Goal: Task Accomplishment & Management: Use online tool/utility

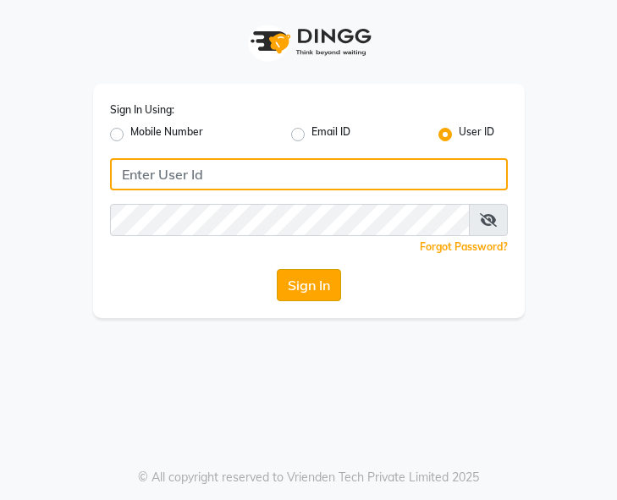
type input "e1787-20"
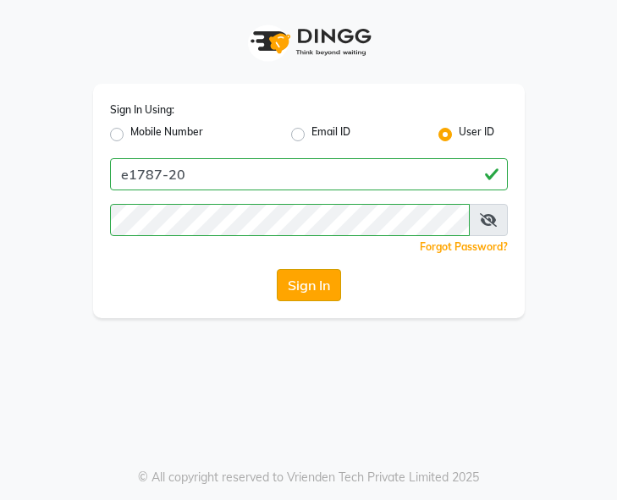
click at [333, 270] on button "Sign In" at bounding box center [309, 285] width 64 height 32
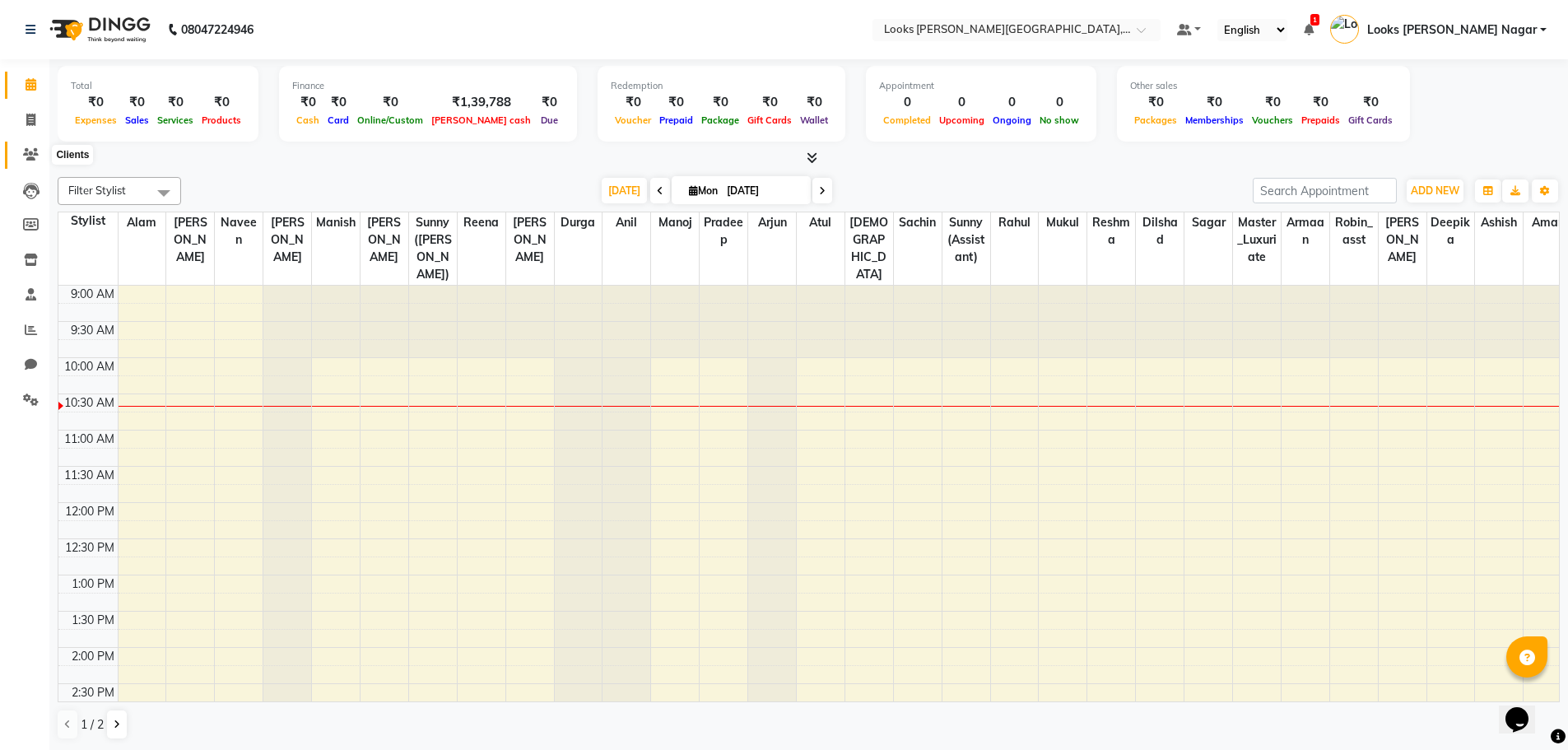
drag, startPoint x: 29, startPoint y: 154, endPoint x: 46, endPoint y: 159, distance: 17.7
click at [29, 154] on icon at bounding box center [31, 154] width 16 height 13
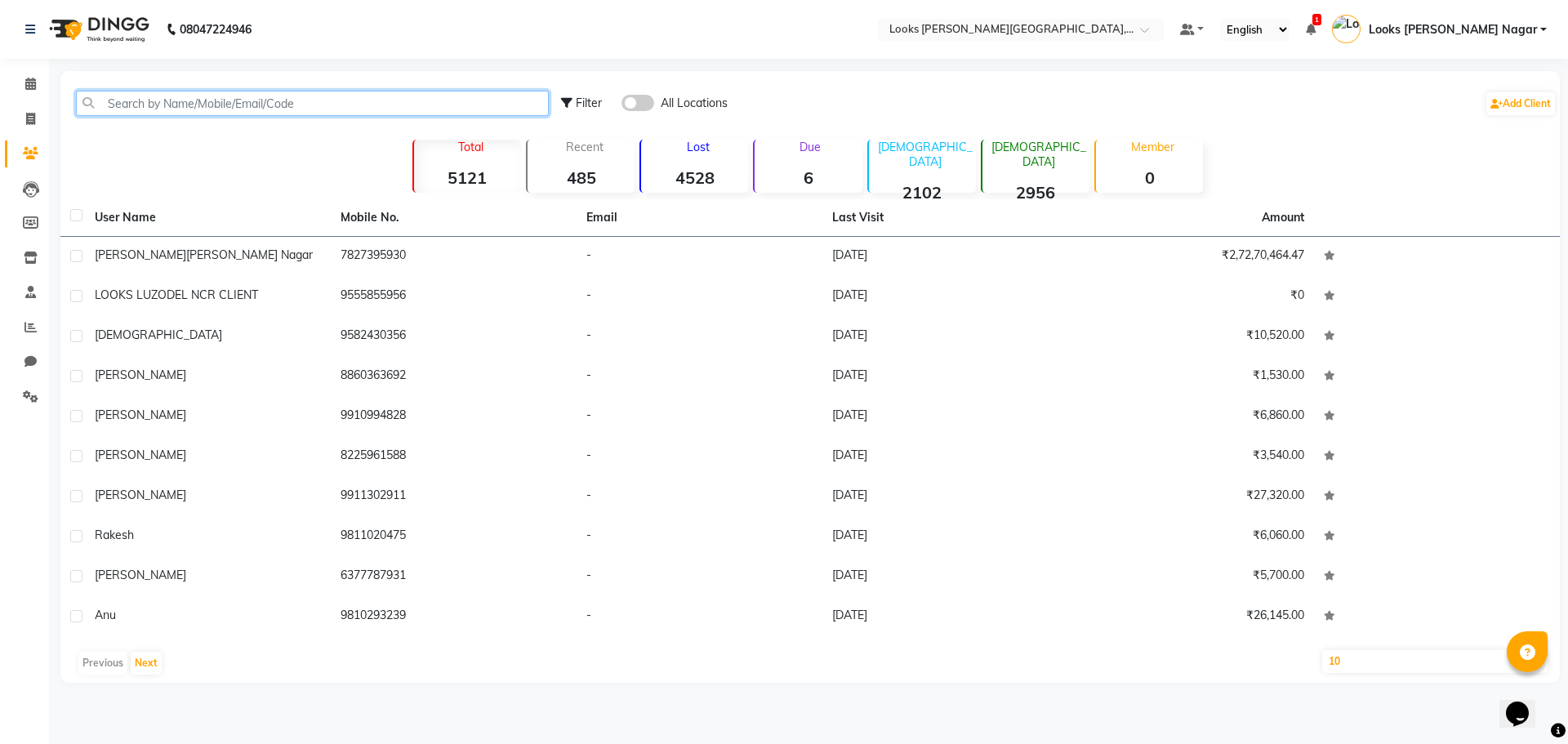
click at [267, 106] on input "text" at bounding box center [313, 103] width 473 height 25
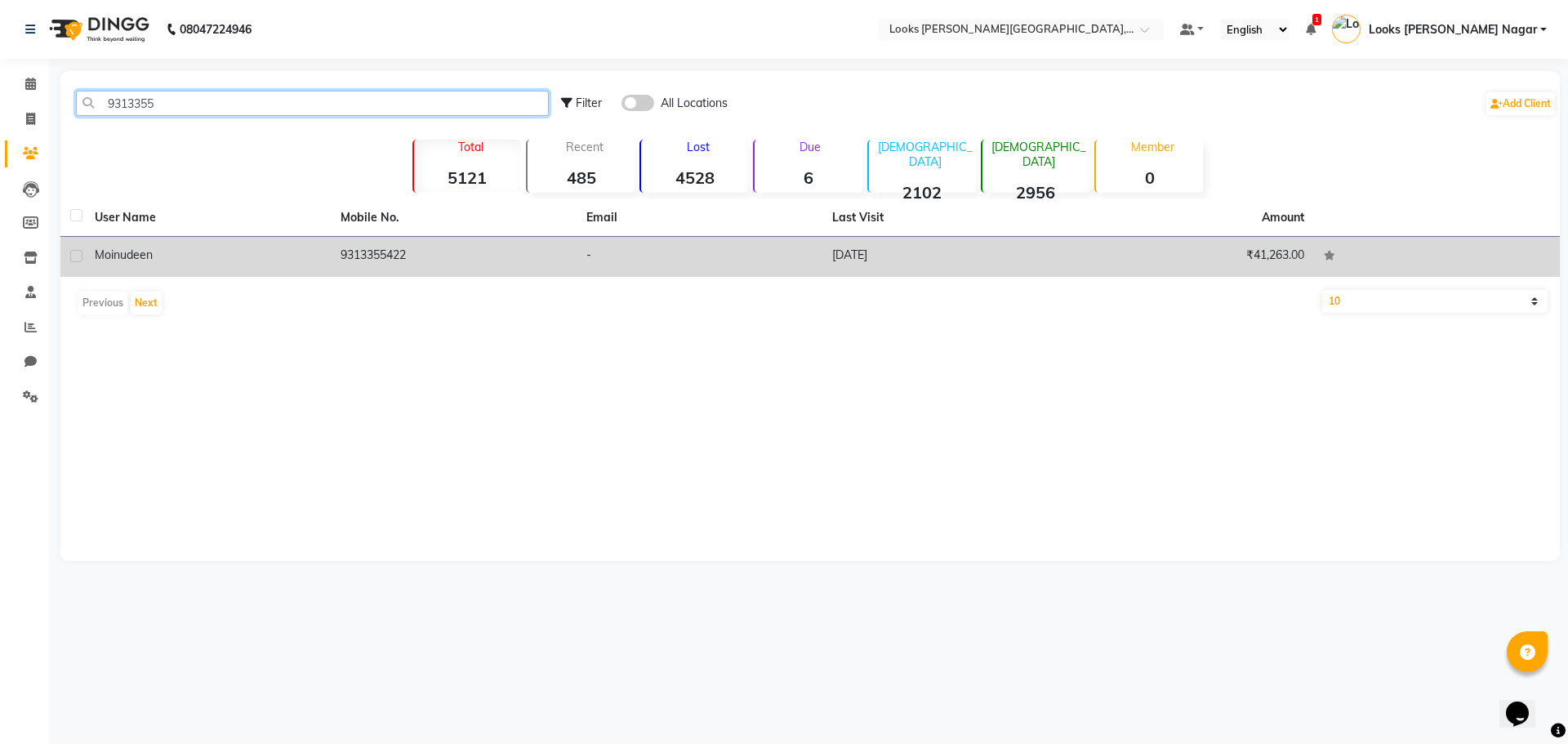
type input "9313355"
click at [353, 268] on td "9313355422" at bounding box center [454, 256] width 246 height 40
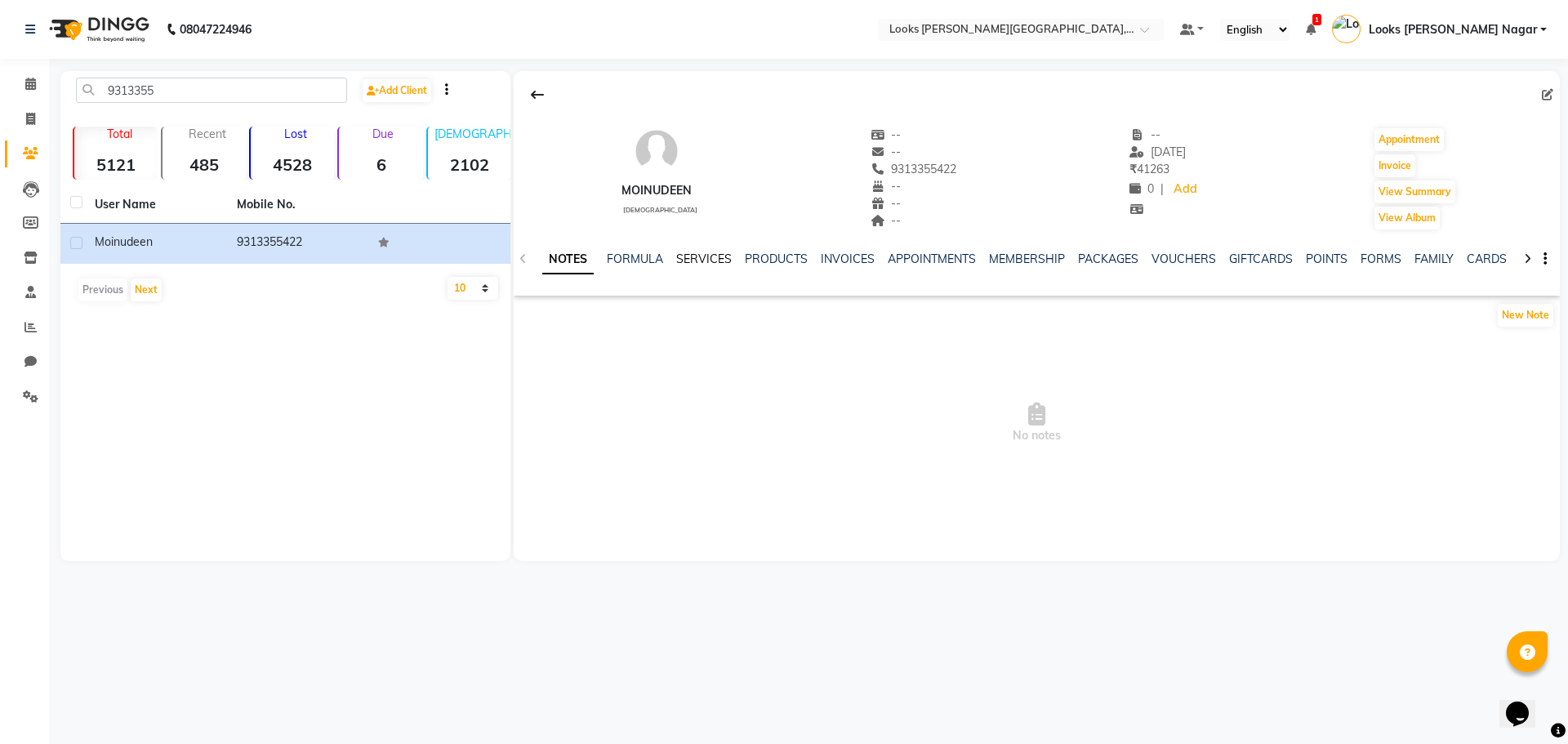
click at [594, 258] on link "SERVICES" at bounding box center [704, 259] width 56 height 14
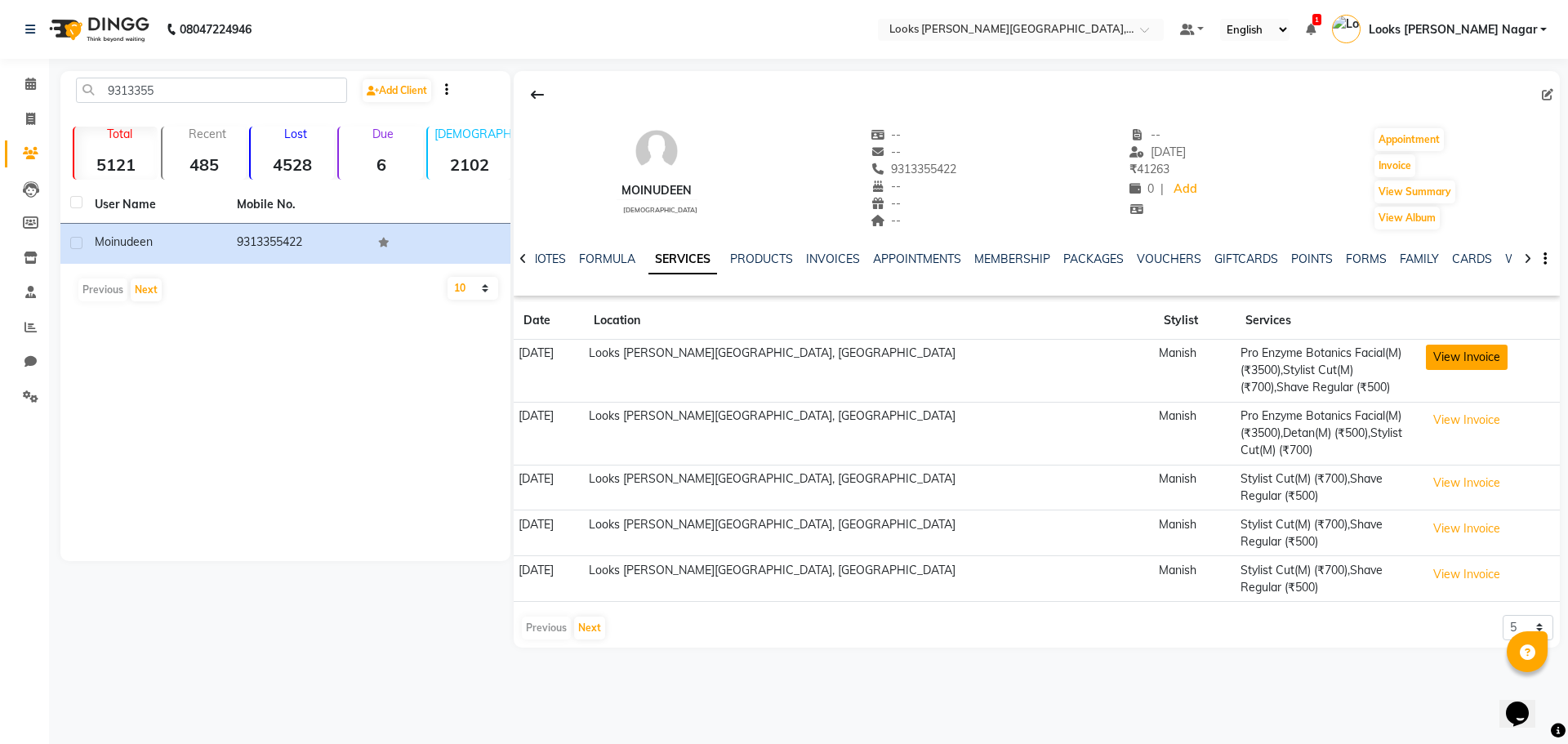
click at [594, 354] on button "View Invoice" at bounding box center [1467, 357] width 82 height 25
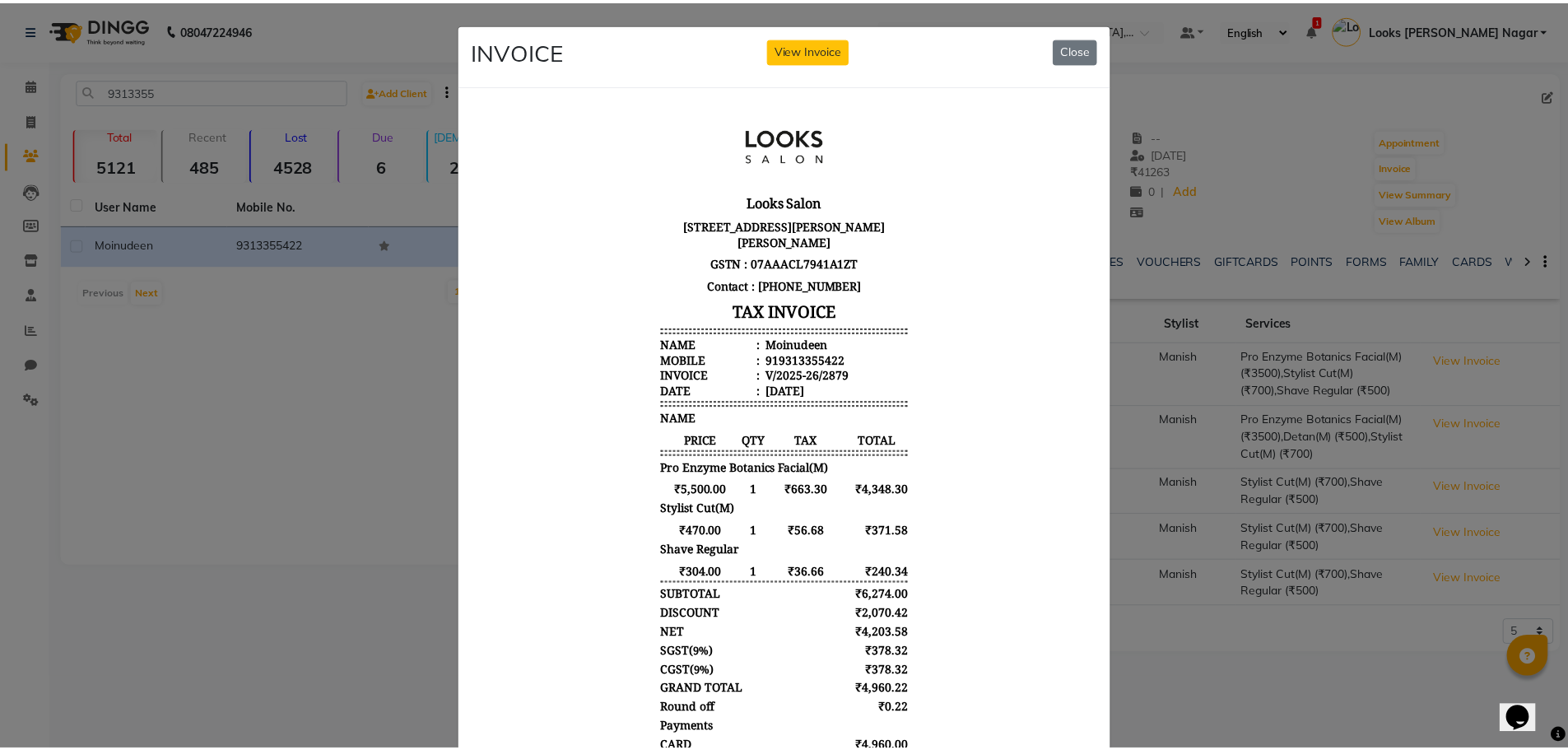
scroll to position [14, 0]
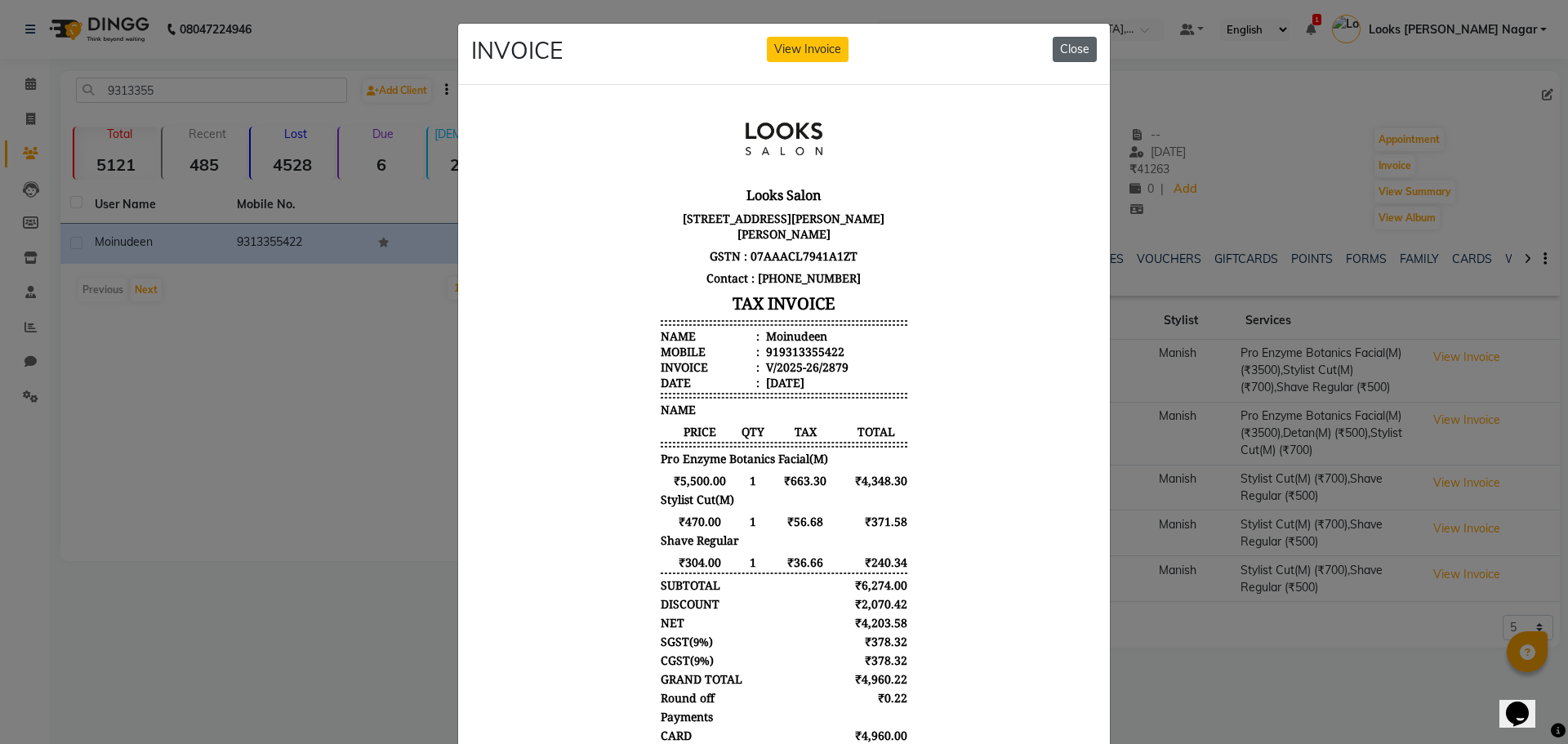
click at [594, 59] on button "Close" at bounding box center [1075, 49] width 44 height 25
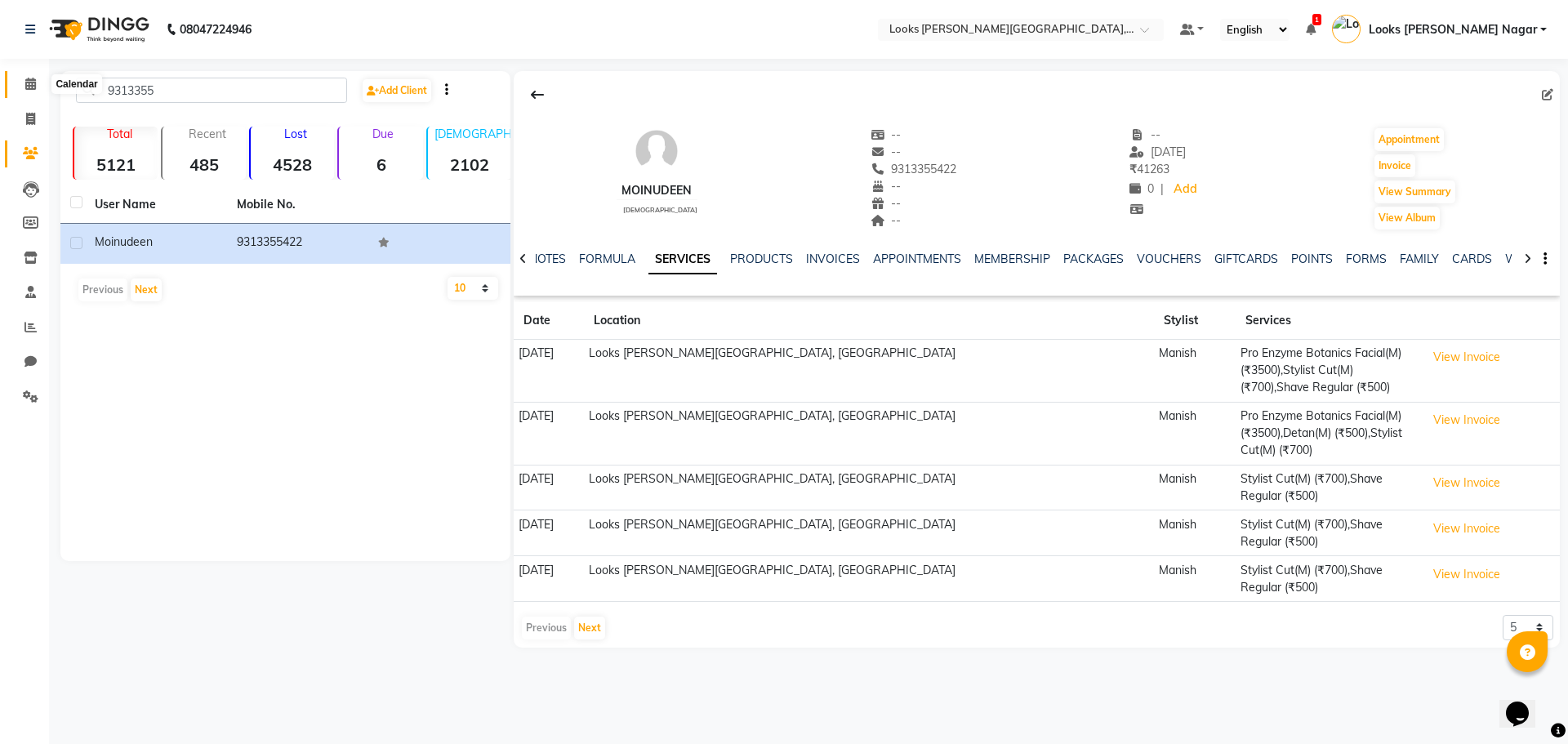
click at [28, 86] on icon at bounding box center [30, 83] width 11 height 13
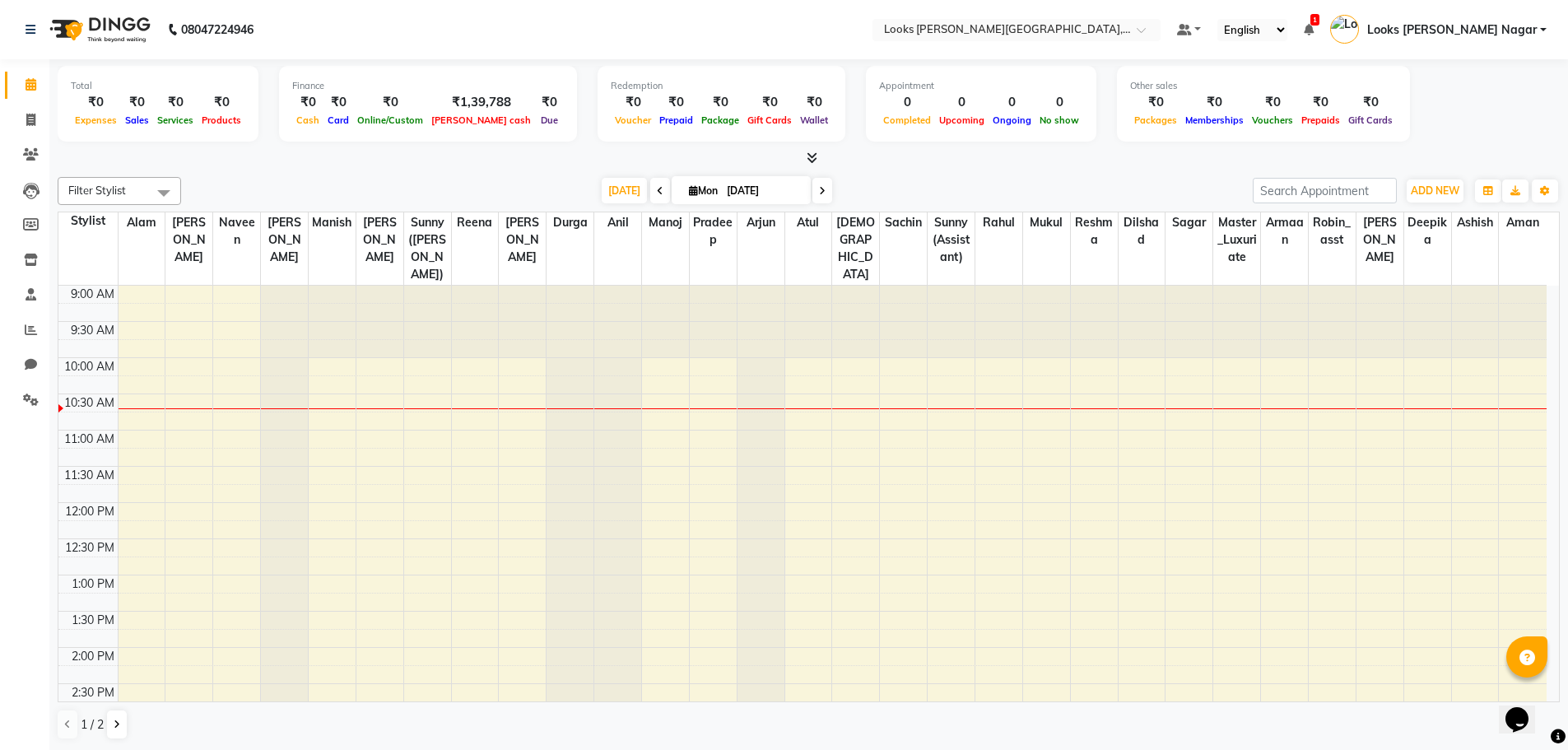
scroll to position [1, 0]
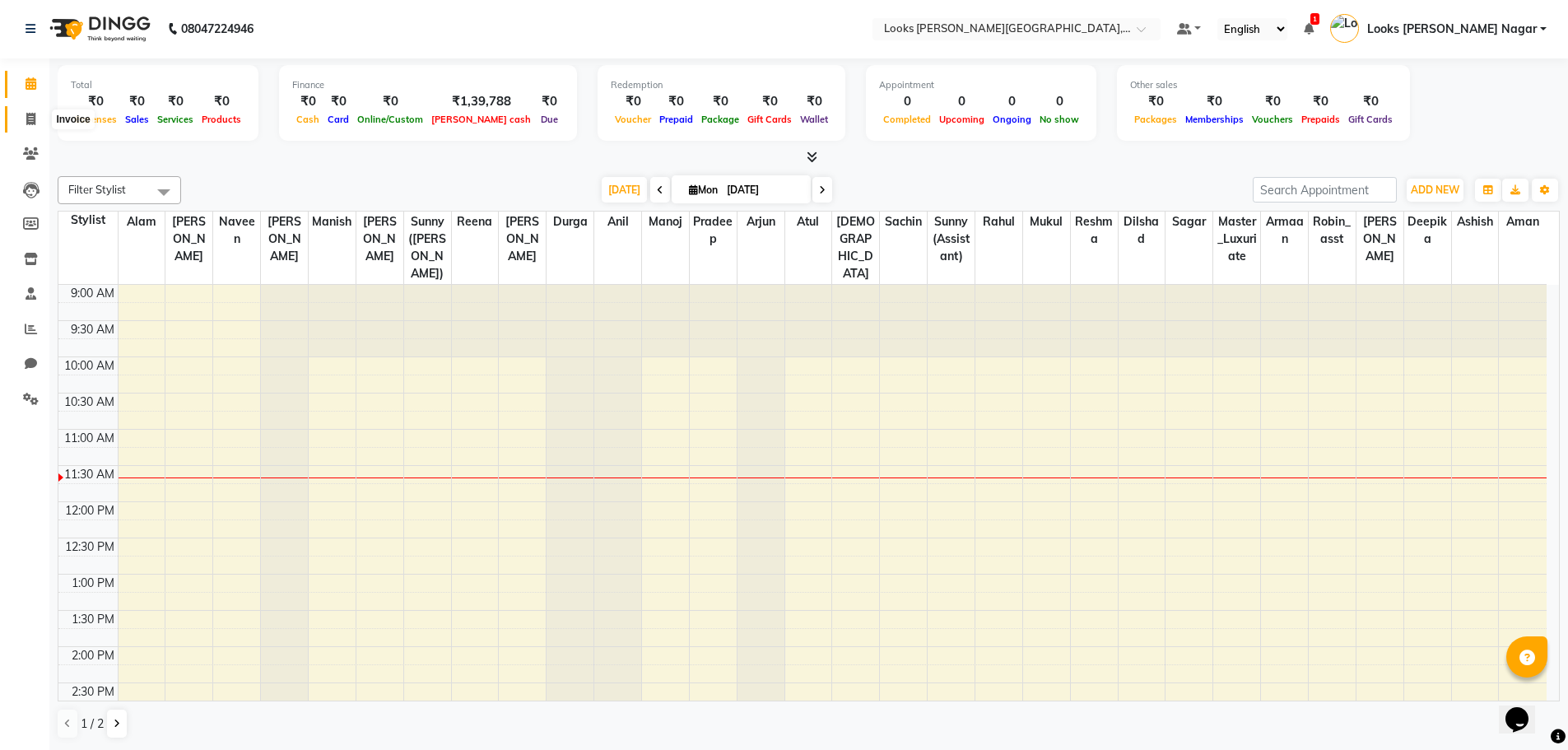
click at [37, 117] on span at bounding box center [31, 119] width 29 height 18
select select "service"
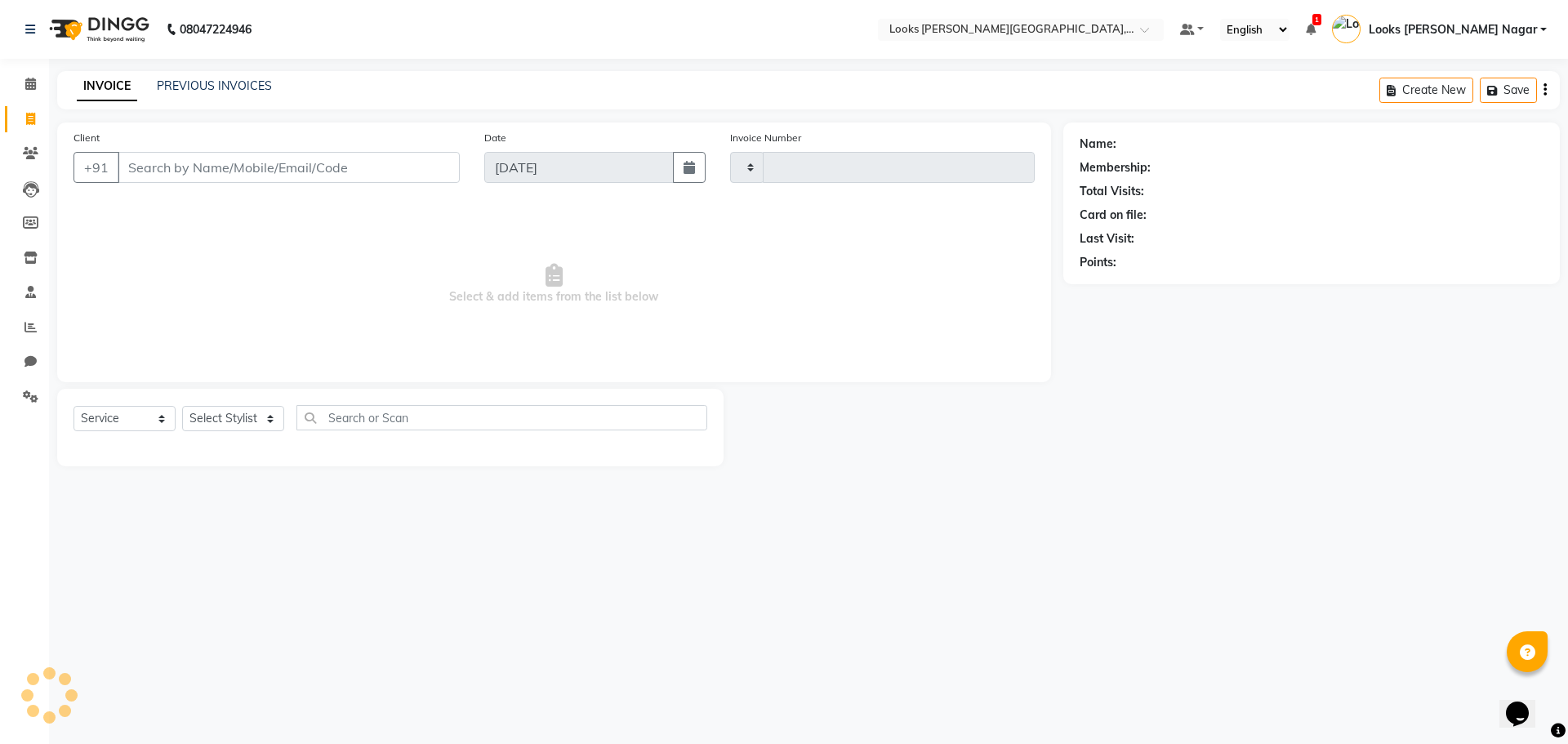
type input "3747"
select select "4327"
click at [164, 162] on input "Client" at bounding box center [289, 167] width 343 height 31
click at [258, 173] on input "Client" at bounding box center [289, 167] width 343 height 31
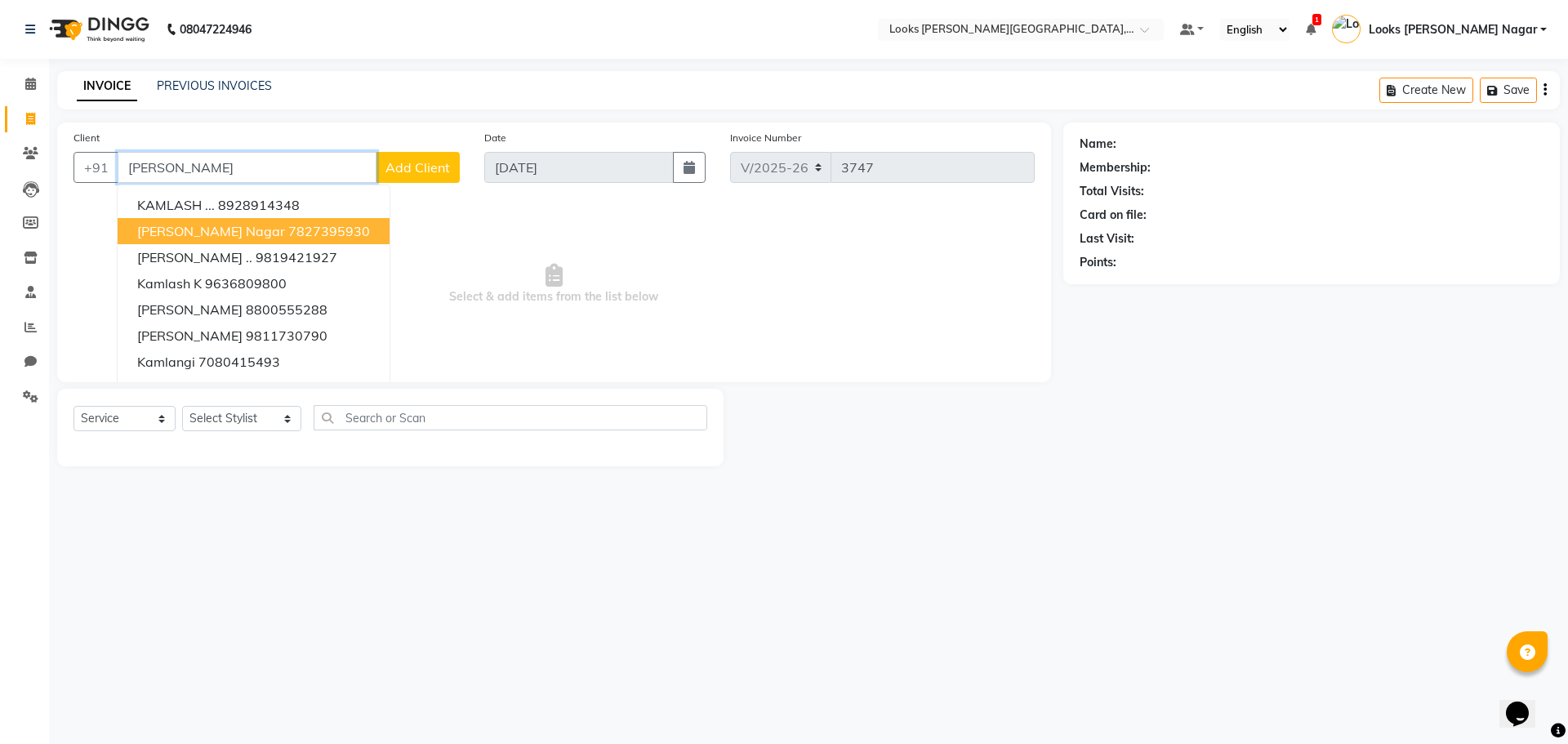
click at [205, 241] on button "[PERSON_NAME][GEOGRAPHIC_DATA]" at bounding box center [254, 231] width 272 height 26
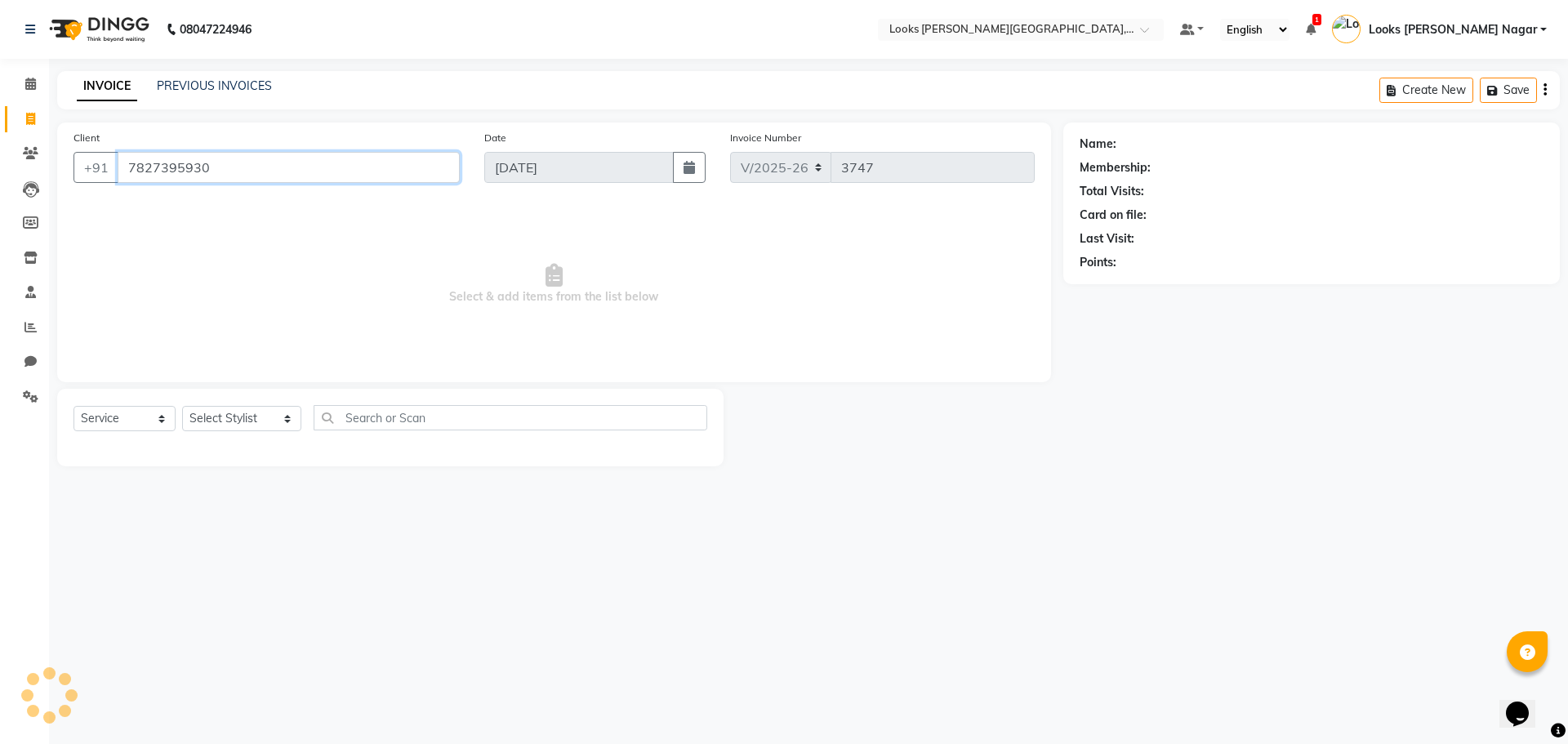
type input "7827395930"
click at [235, 409] on select "Select Stylist Alam Aman [PERSON_NAME] Armaan Ashish Atul Deepika [PERSON_NAME]…" at bounding box center [242, 419] width 120 height 25
select select "29920"
click at [182, 406] on select "Select Stylist Alam Aman [PERSON_NAME] Armaan Ashish Atul Deepika [PERSON_NAME]…" at bounding box center [242, 419] width 120 height 25
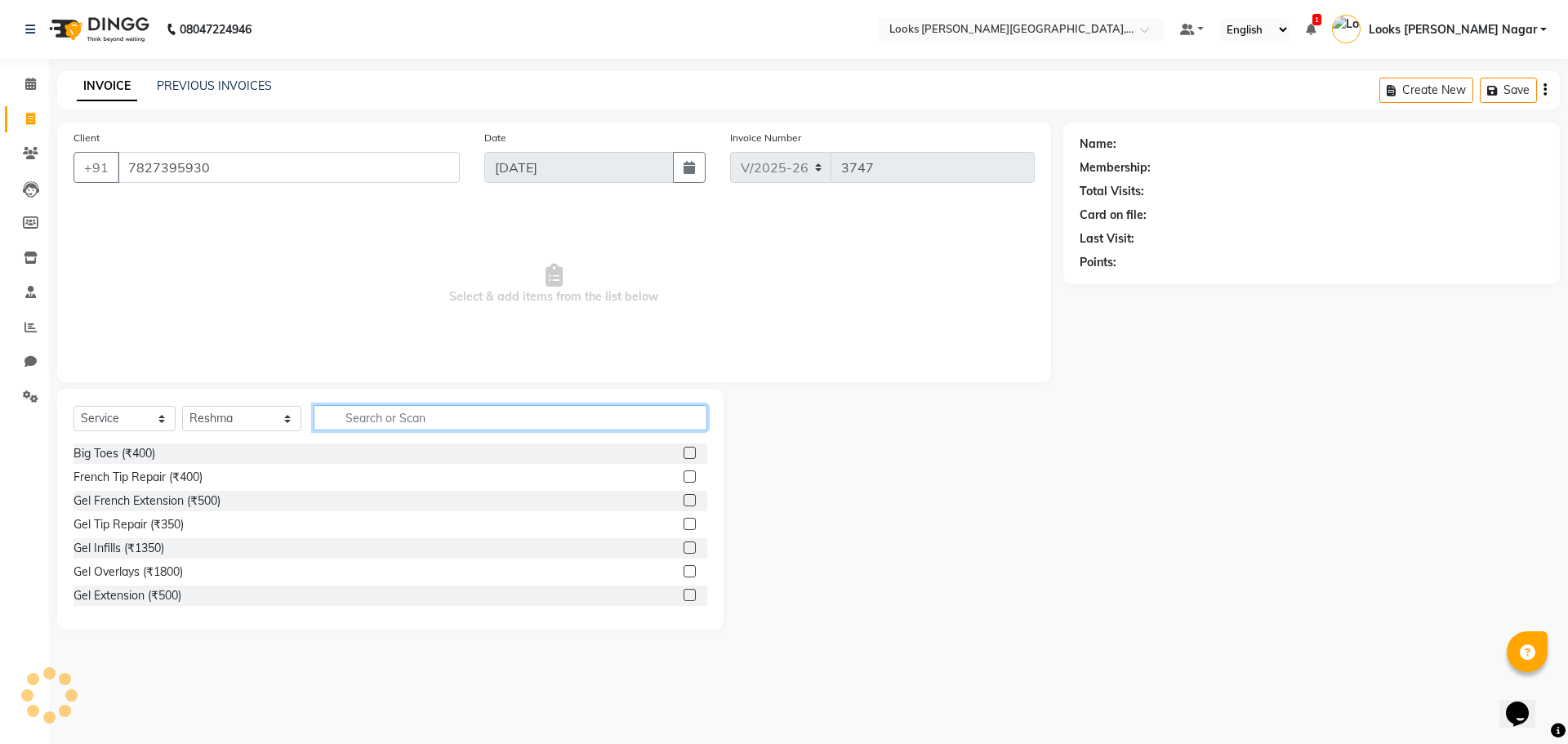
select select "1: Object"
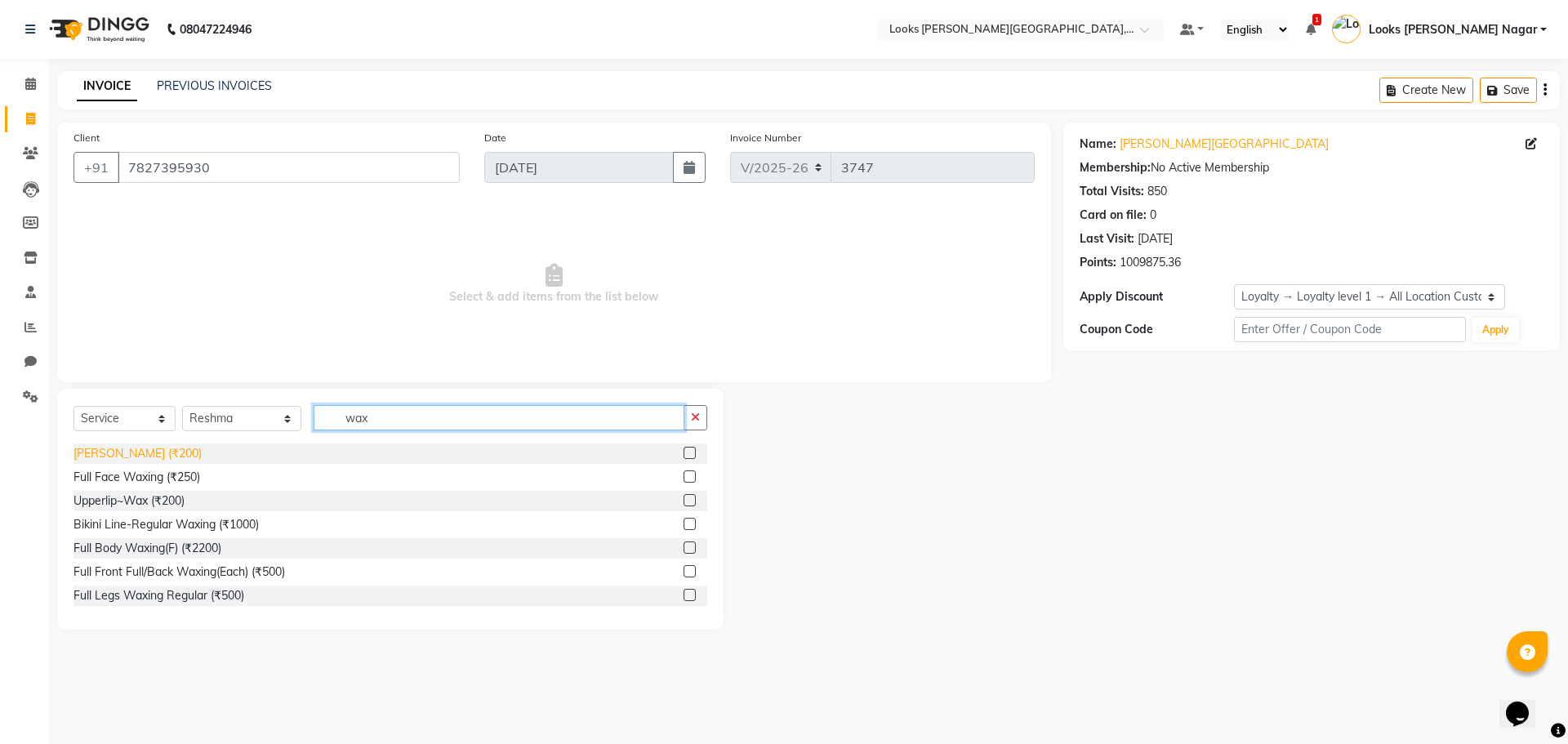
type input "wax"
click at [124, 455] on div "[PERSON_NAME] (₹200)" at bounding box center [137, 454] width 128 height 17
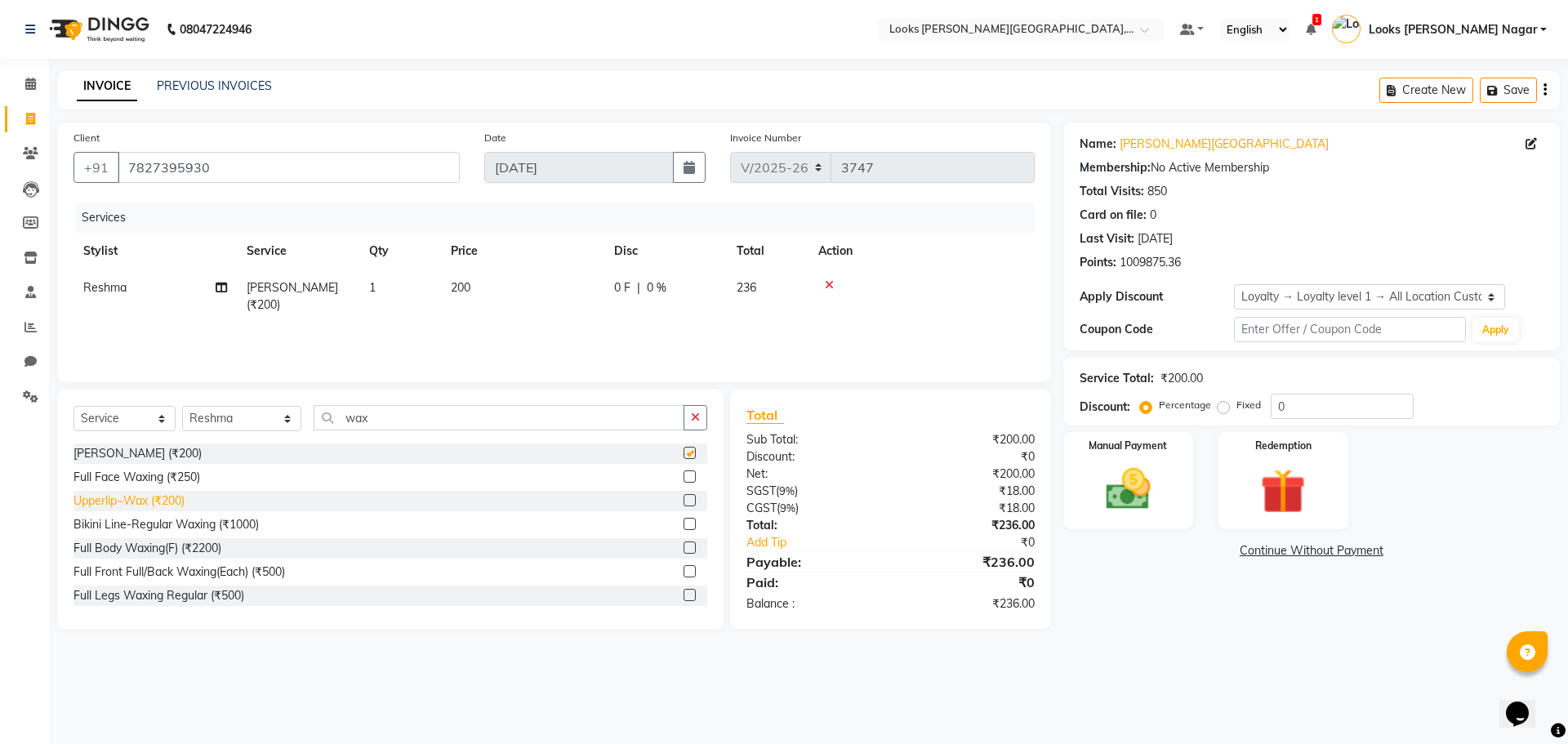
checkbox input "false"
click at [151, 482] on div "Upperlip~Wax (₹200)" at bounding box center [128, 501] width 111 height 17
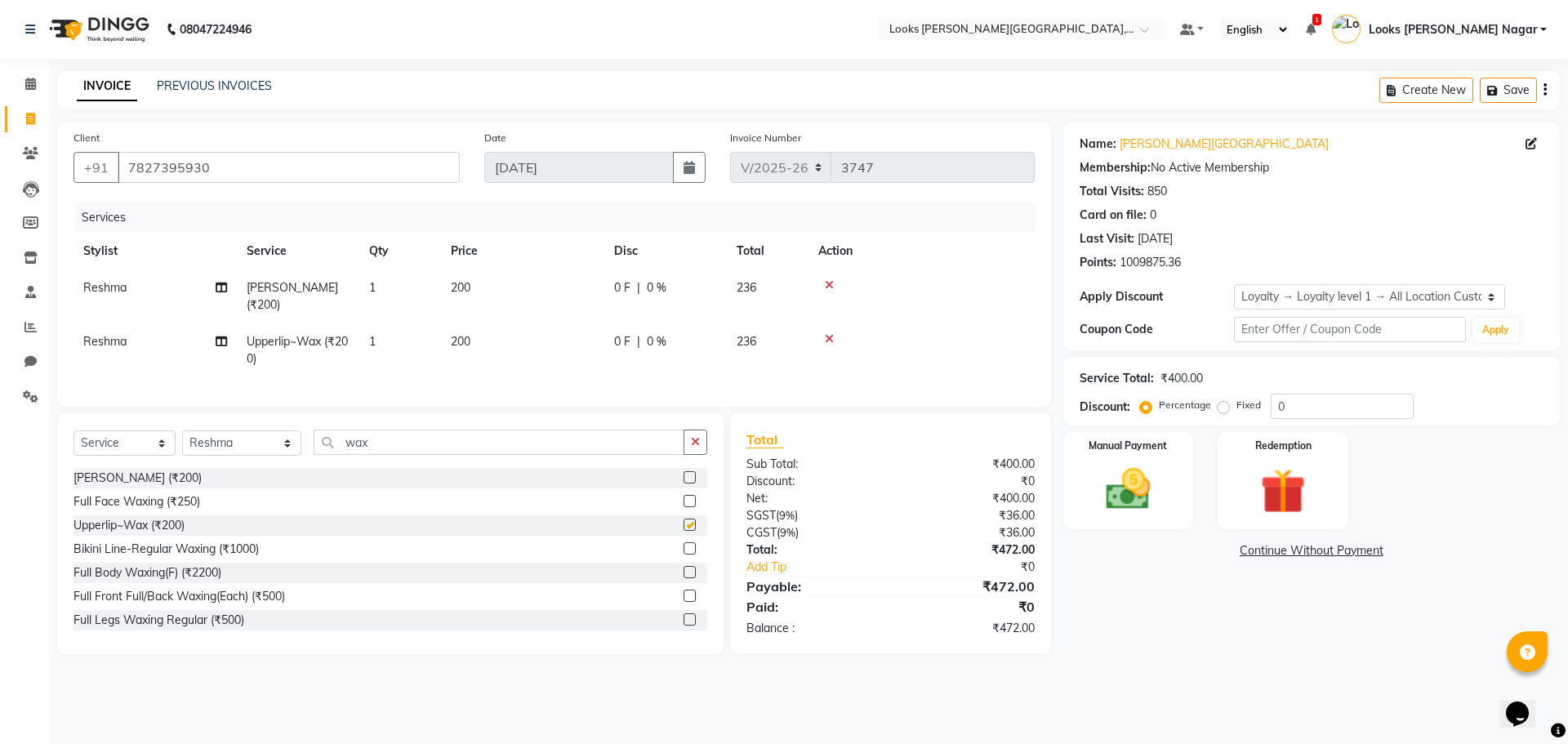
checkbox input "false"
drag, startPoint x: 357, startPoint y: 459, endPoint x: 263, endPoint y: 452, distance: 94.3
click at [263, 452] on div "Select Service Product Membership Package Voucher Prepaid Gift Card Select Styl…" at bounding box center [390, 449] width 634 height 39
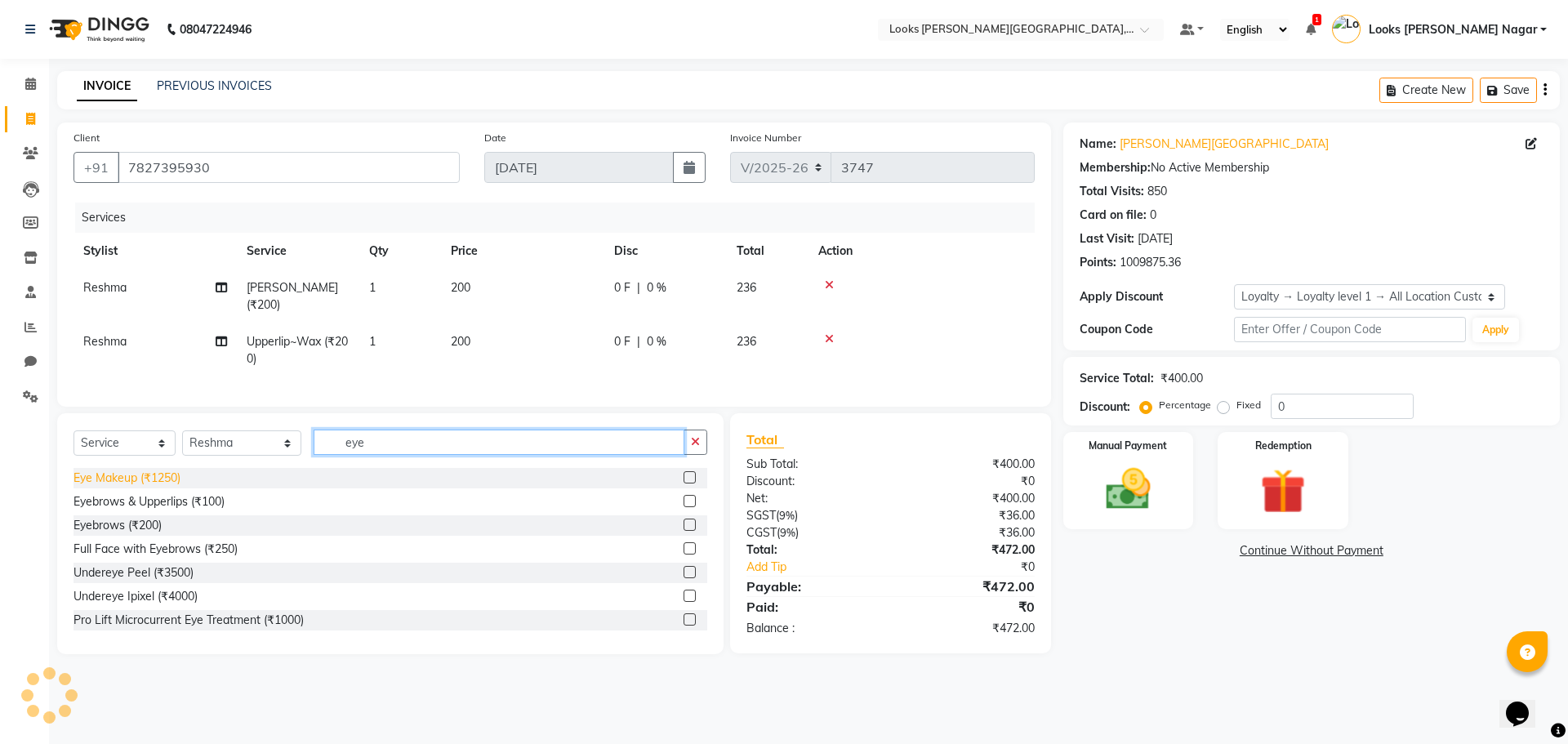
type input "eye"
click at [124, 482] on div "Eye Makeup (₹1250)" at bounding box center [126, 479] width 107 height 17
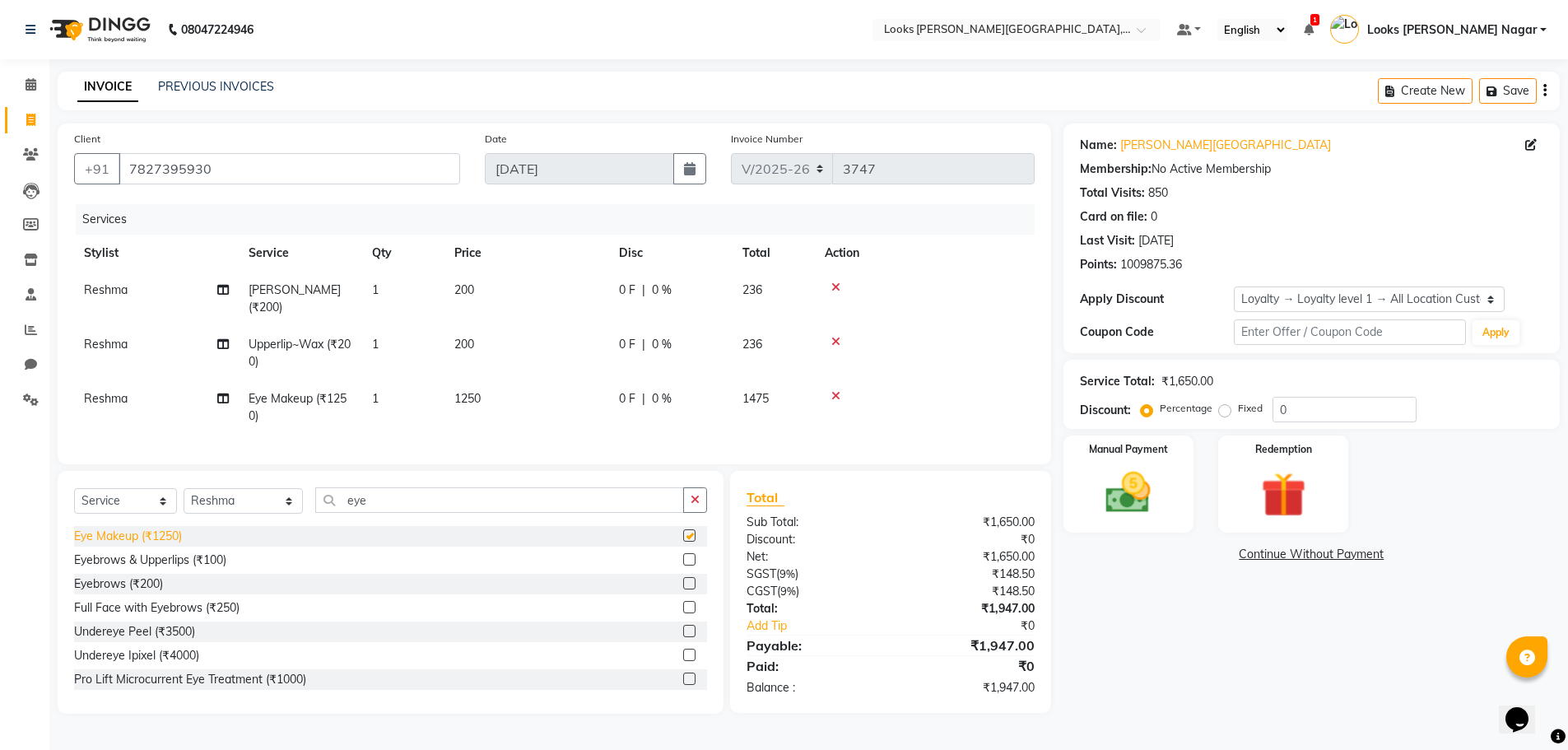
checkbox input "false"
click at [142, 485] on div "Eyebrows (₹200)" at bounding box center [118, 585] width 89 height 18
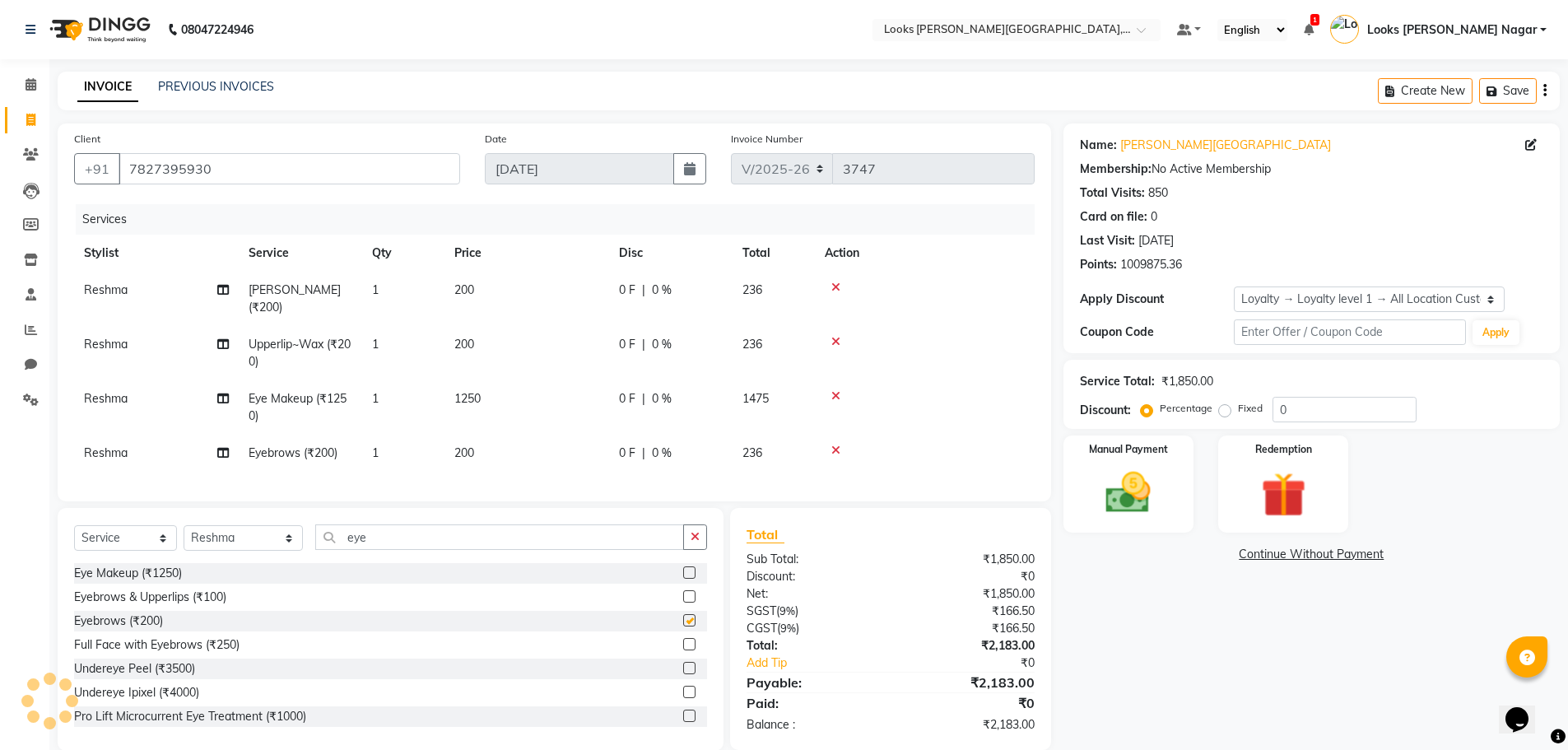
checkbox input "false"
click at [599, 397] on icon at bounding box center [836, 396] width 9 height 12
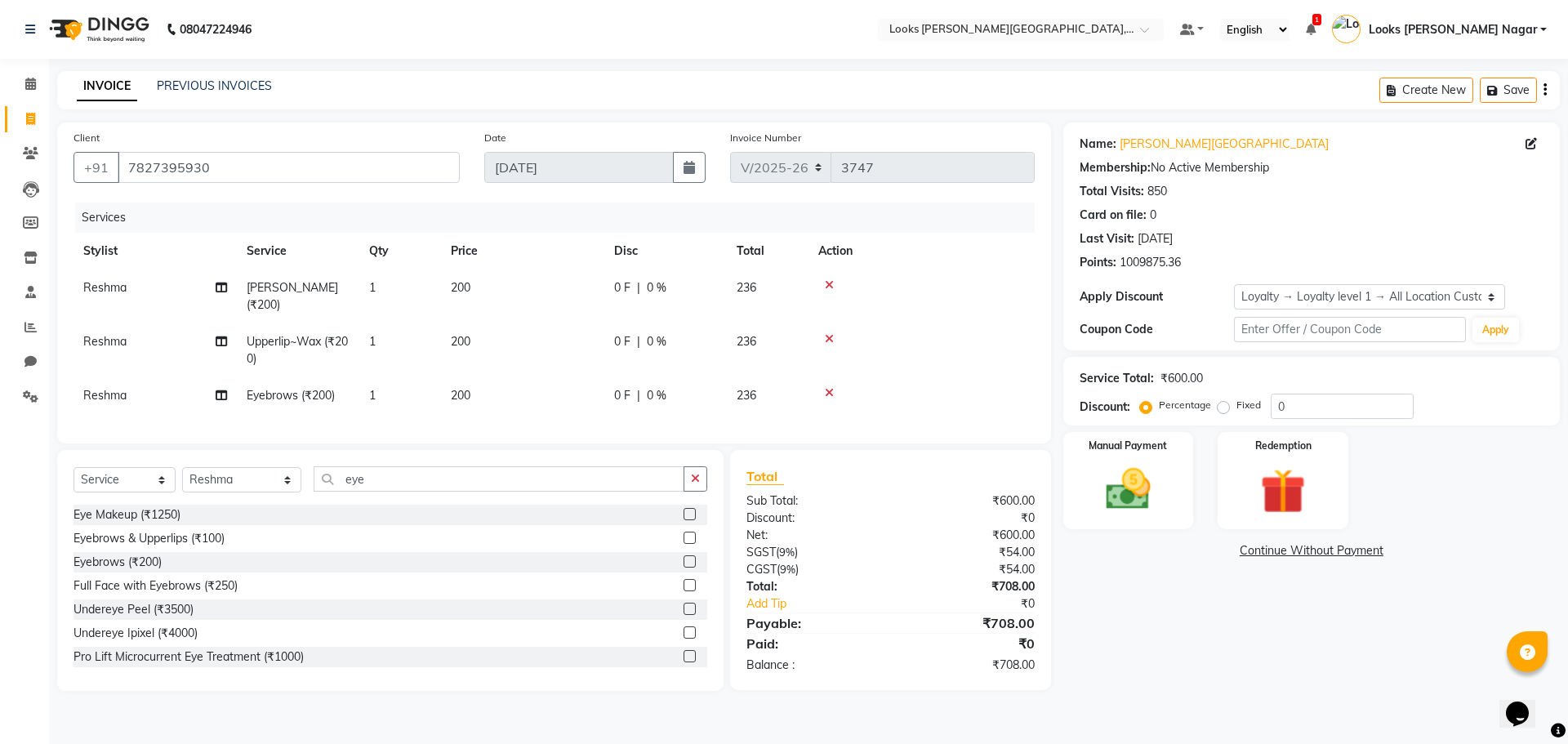
click at [583, 284] on td "200" at bounding box center [522, 296] width 163 height 54
select select "29920"
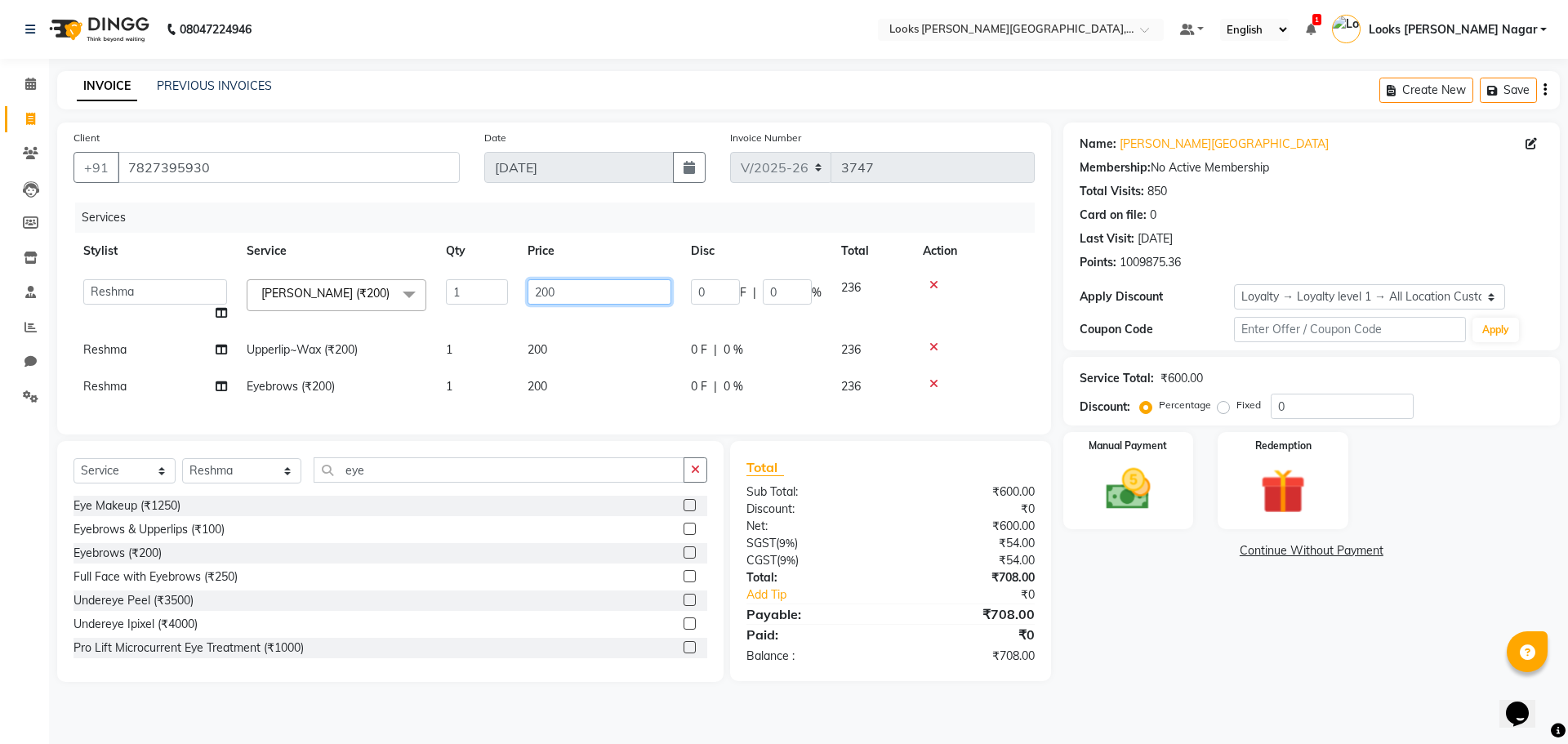
drag, startPoint x: 611, startPoint y: 286, endPoint x: 423, endPoint y: 332, distance: 193.5
click at [423, 332] on tbody "Alam Aman [PERSON_NAME] Armaan Ashish Atul Deepika Deepu Dilshad Durga [PERSON_…" at bounding box center [554, 337] width 961 height 135
click at [555, 356] on td "200" at bounding box center [599, 350] width 163 height 37
select select "29920"
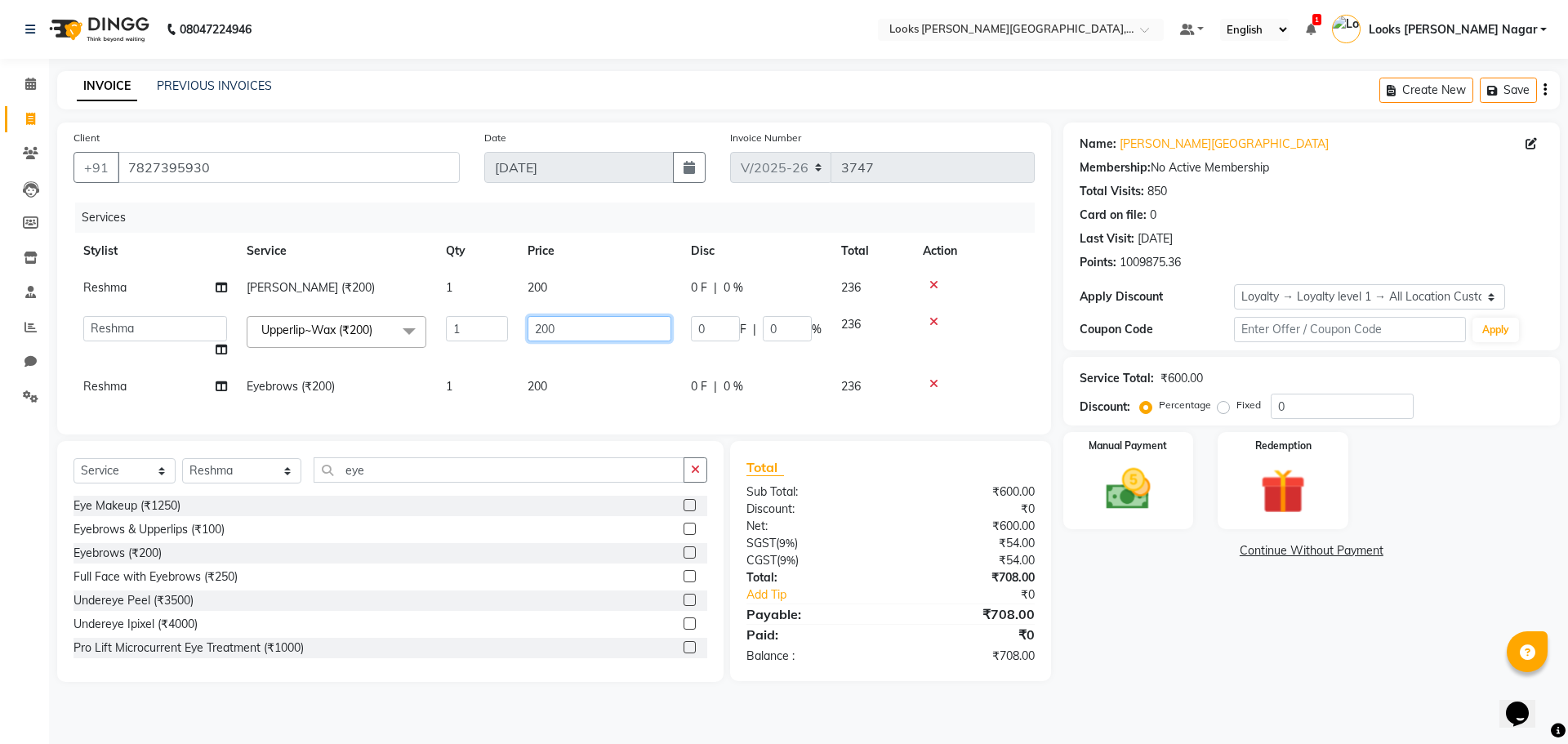
drag, startPoint x: 578, startPoint y: 338, endPoint x: 379, endPoint y: 366, distance: 201.0
click at [391, 364] on tr "Alam Aman [PERSON_NAME] Armaan Ashish Atul Deepika Deepu Dilshad Durga [PERSON_…" at bounding box center [554, 337] width 961 height 62
type input "150"
click at [561, 383] on td "200" at bounding box center [599, 387] width 163 height 37
select select "29920"
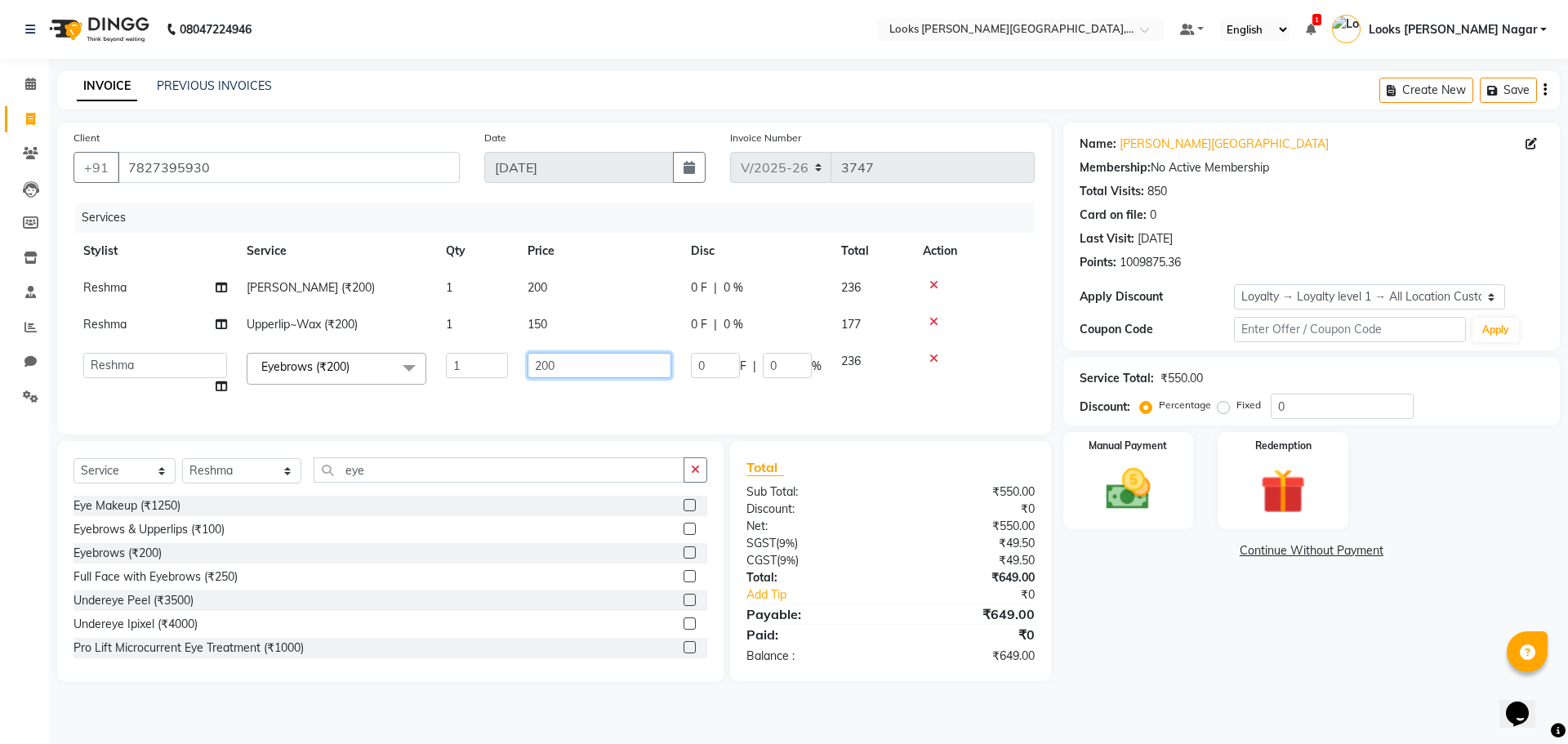
drag, startPoint x: 561, startPoint y: 382, endPoint x: 438, endPoint y: 394, distance: 123.6
click at [438, 394] on tr "Alam Aman [PERSON_NAME] Armaan Ashish Atul Deepika Deepu Dilshad Durga [PERSON_…" at bounding box center [554, 373] width 961 height 62
type input "70"
click at [594, 482] on main "INVOICE PREVIOUS INVOICES Create New Save Client [PHONE_NUMBER] Date [DATE] Inv…" at bounding box center [809, 389] width 1519 height 635
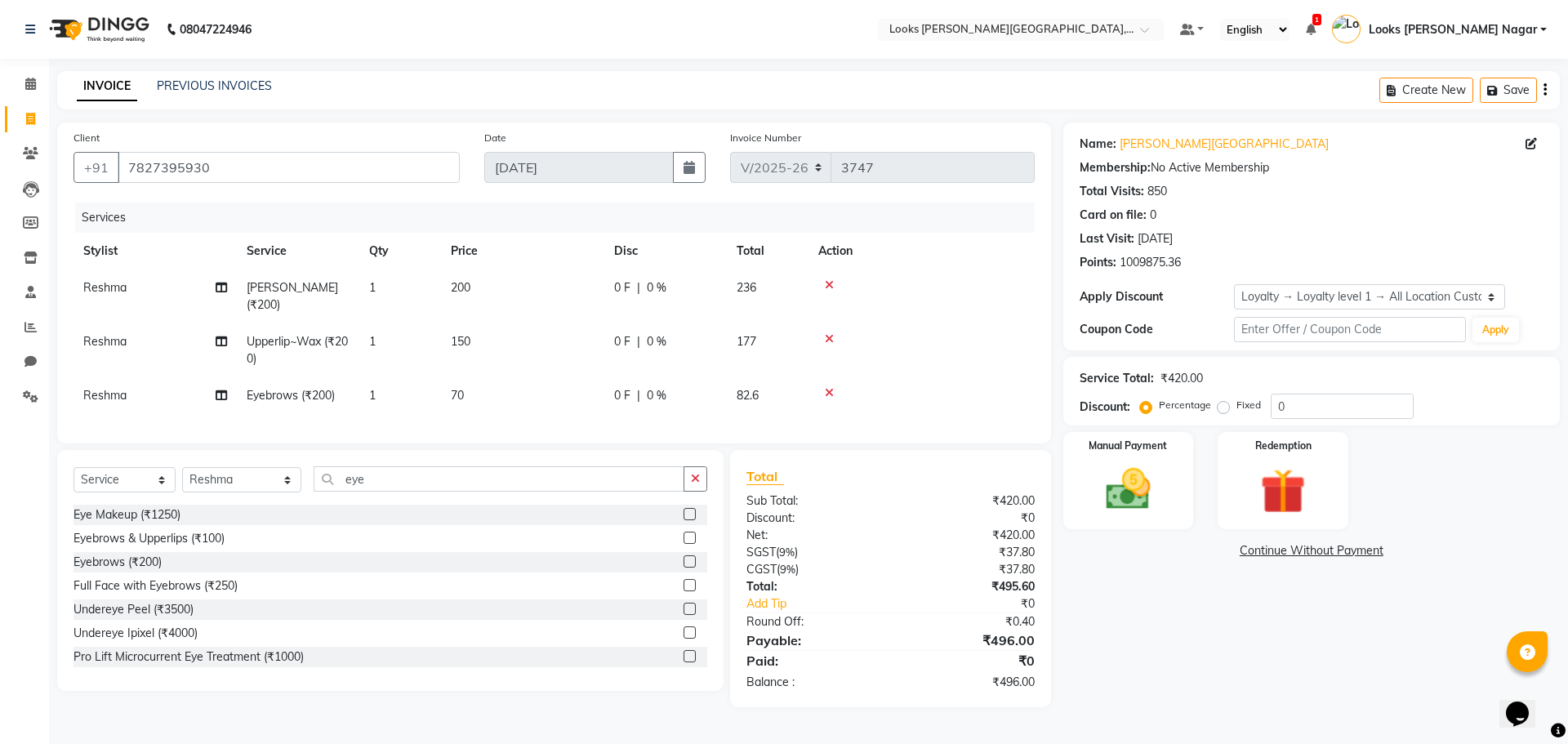
click at [518, 401] on td "70" at bounding box center [522, 396] width 163 height 37
select select "29920"
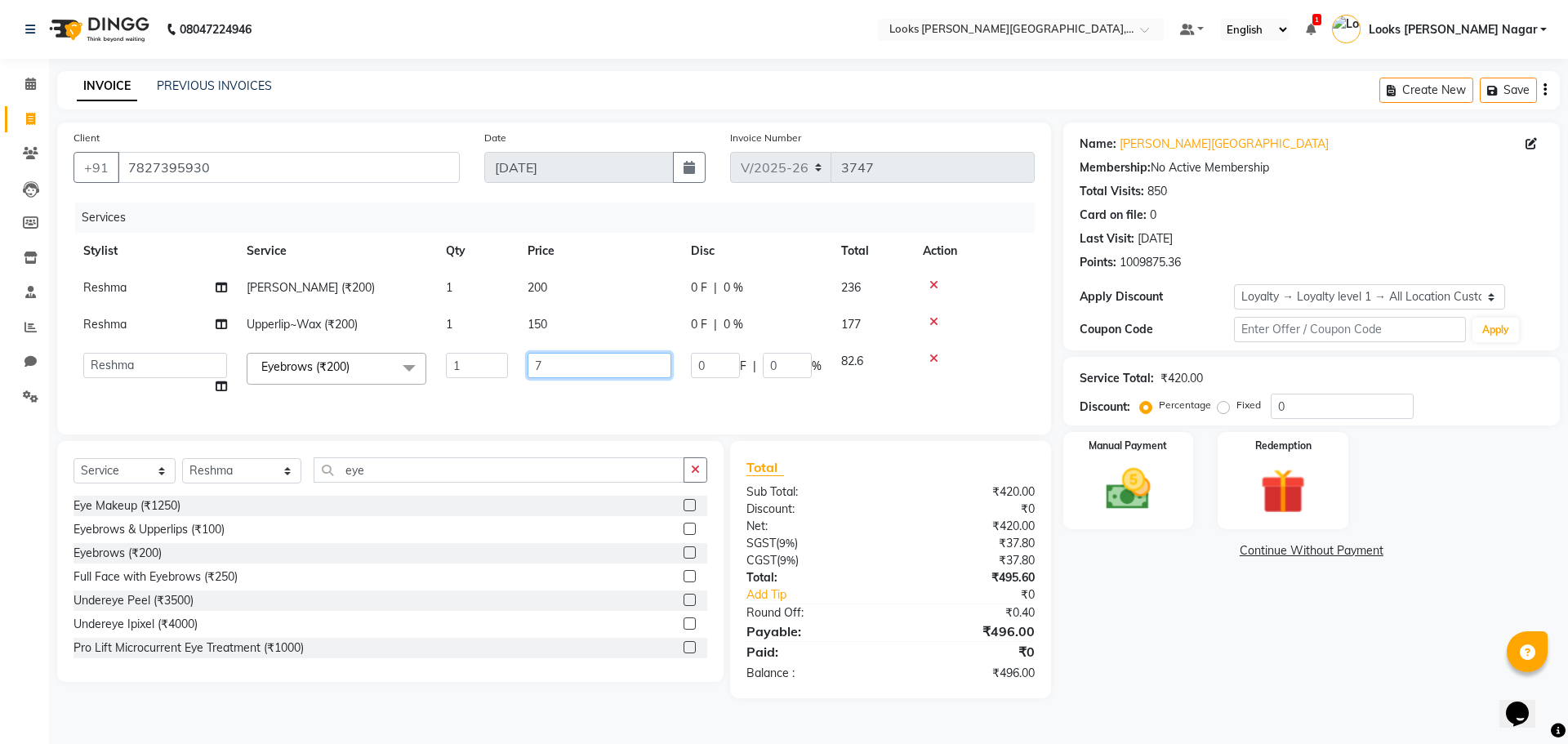
click at [569, 366] on input "7" at bounding box center [599, 366] width 144 height 25
type input "73"
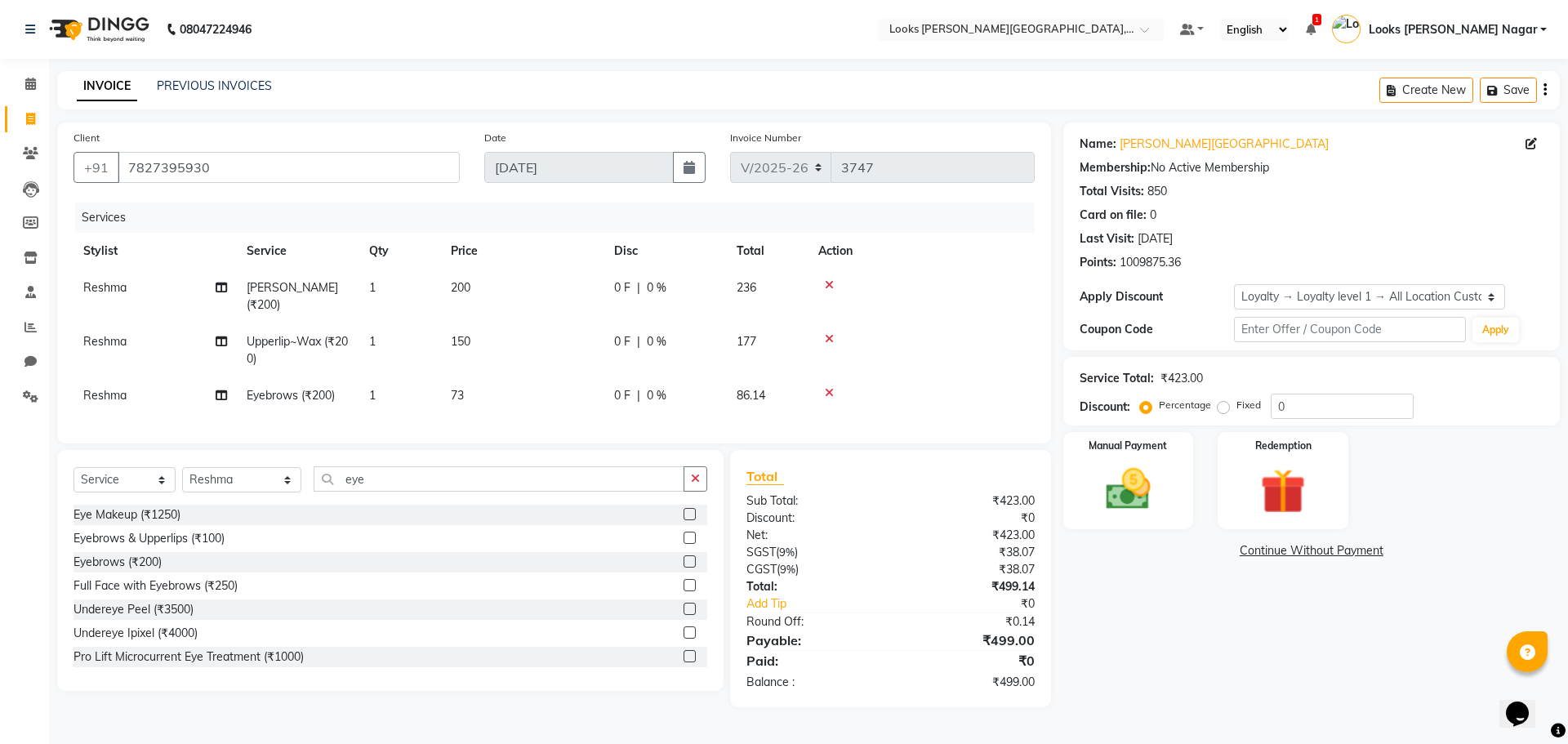
drag, startPoint x: 1357, startPoint y: 689, endPoint x: 1213, endPoint y: 656, distance: 147.7
click at [594, 482] on div "Name: [PERSON_NAME] Nagar Membership: No Active Membership Total Visits: 850 Ca…" at bounding box center [1317, 415] width 509 height 585
click at [578, 407] on td "73" at bounding box center [522, 396] width 163 height 37
select select "29920"
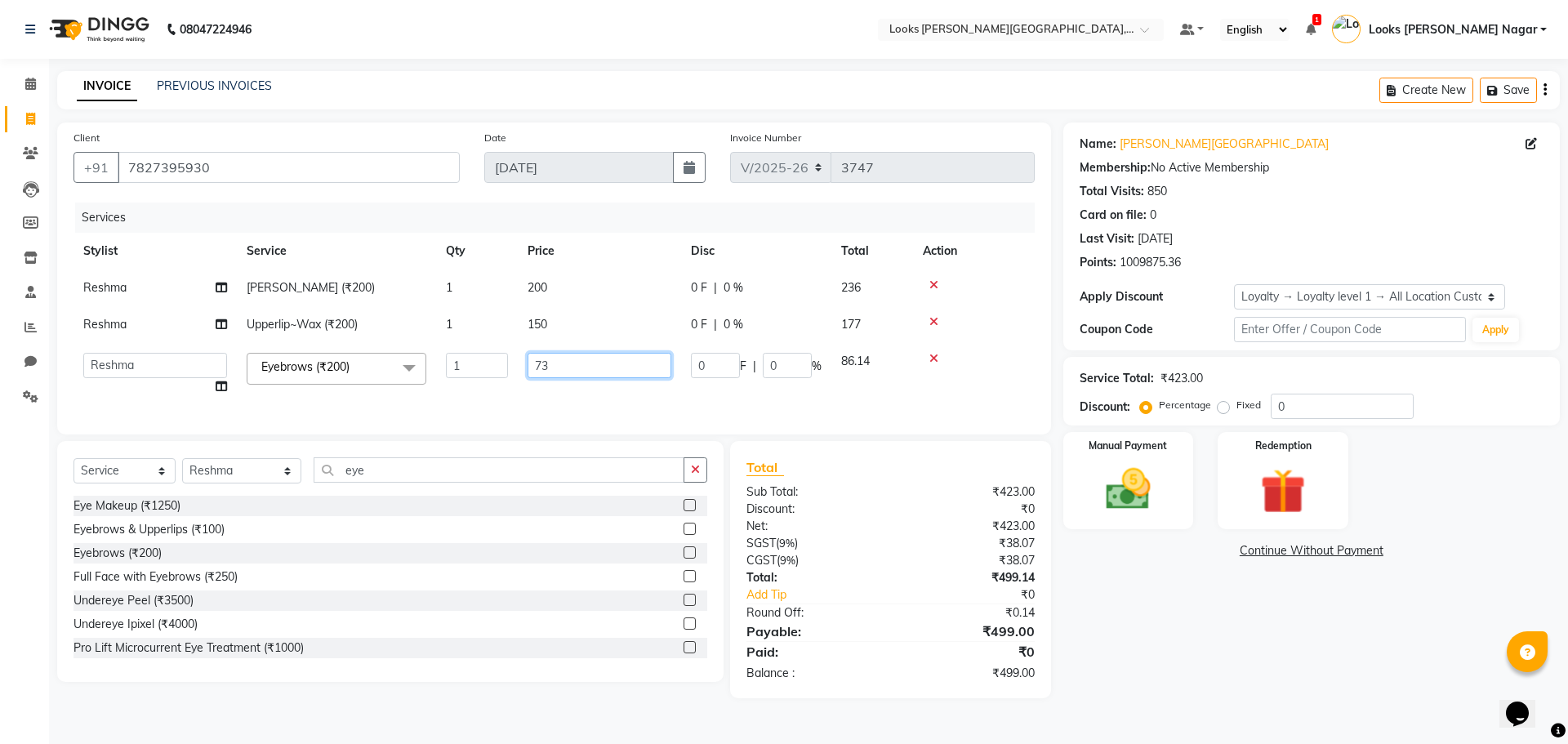
click at [587, 366] on input "73" at bounding box center [599, 366] width 144 height 25
type input "74"
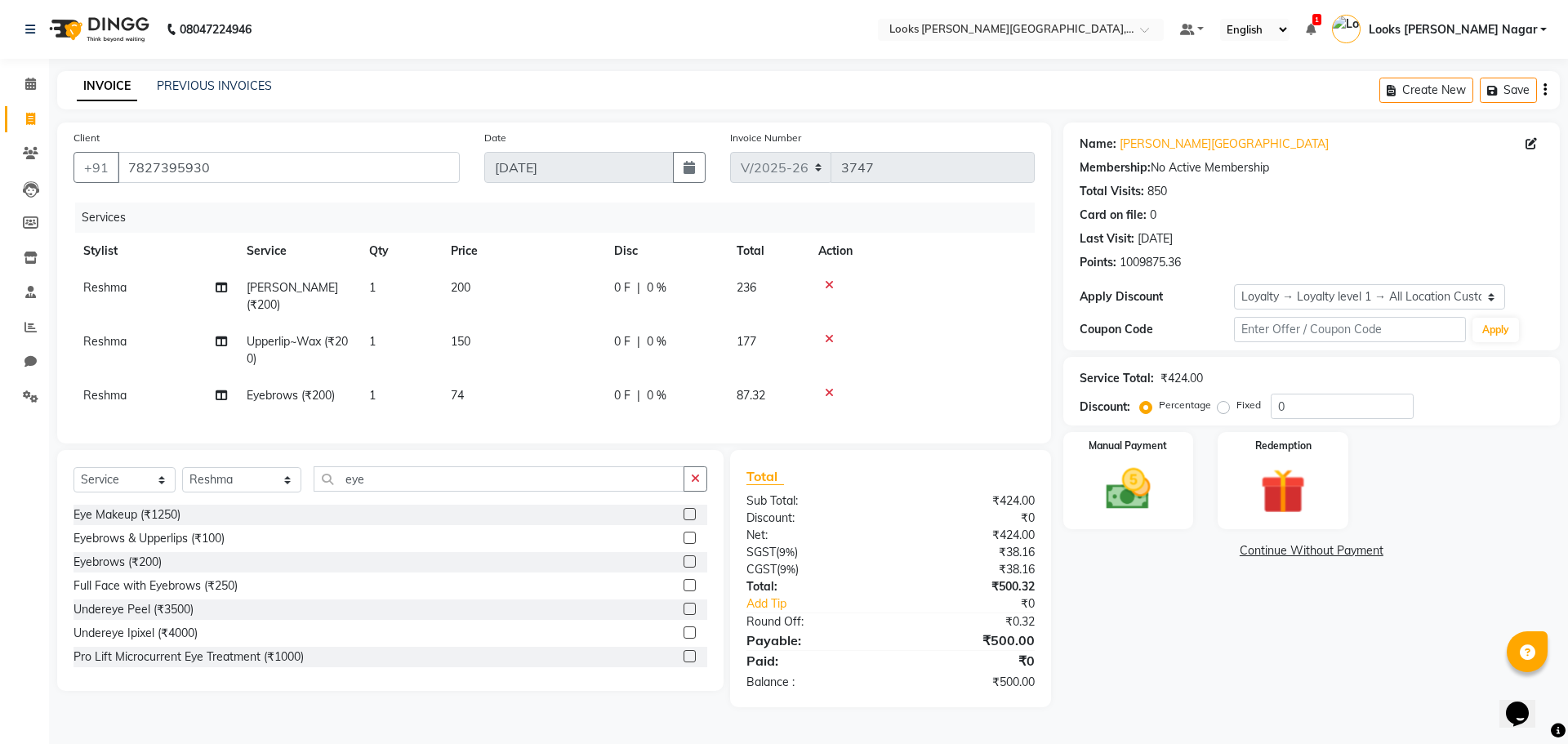
click at [594, 482] on div "Name: [PERSON_NAME] Nagar Membership: No Active Membership Total Visits: 850 Ca…" at bounding box center [1317, 415] width 509 height 585
click at [594, 481] on img at bounding box center [1128, 489] width 76 height 54
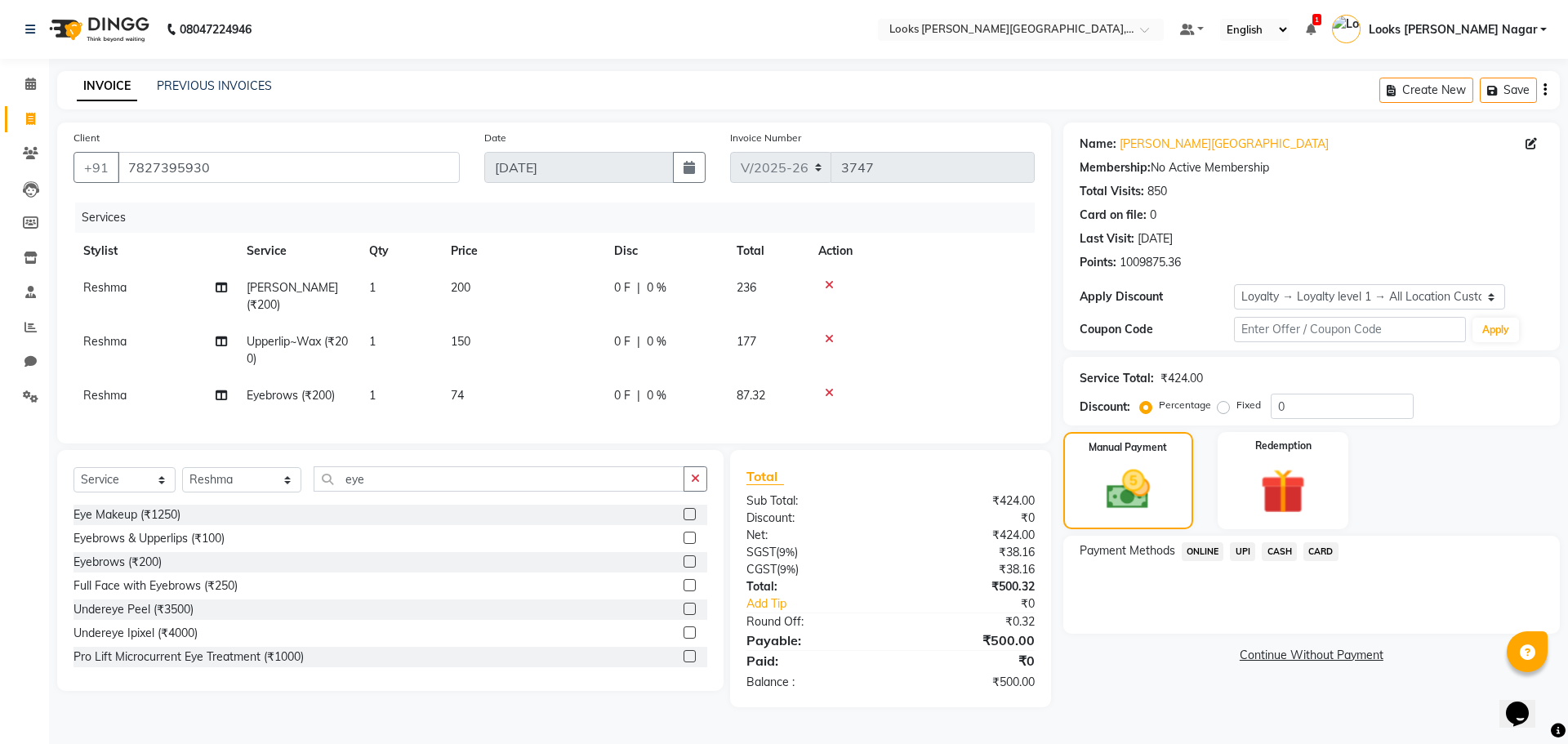
click at [594, 482] on span "CASH" at bounding box center [1279, 551] width 35 height 18
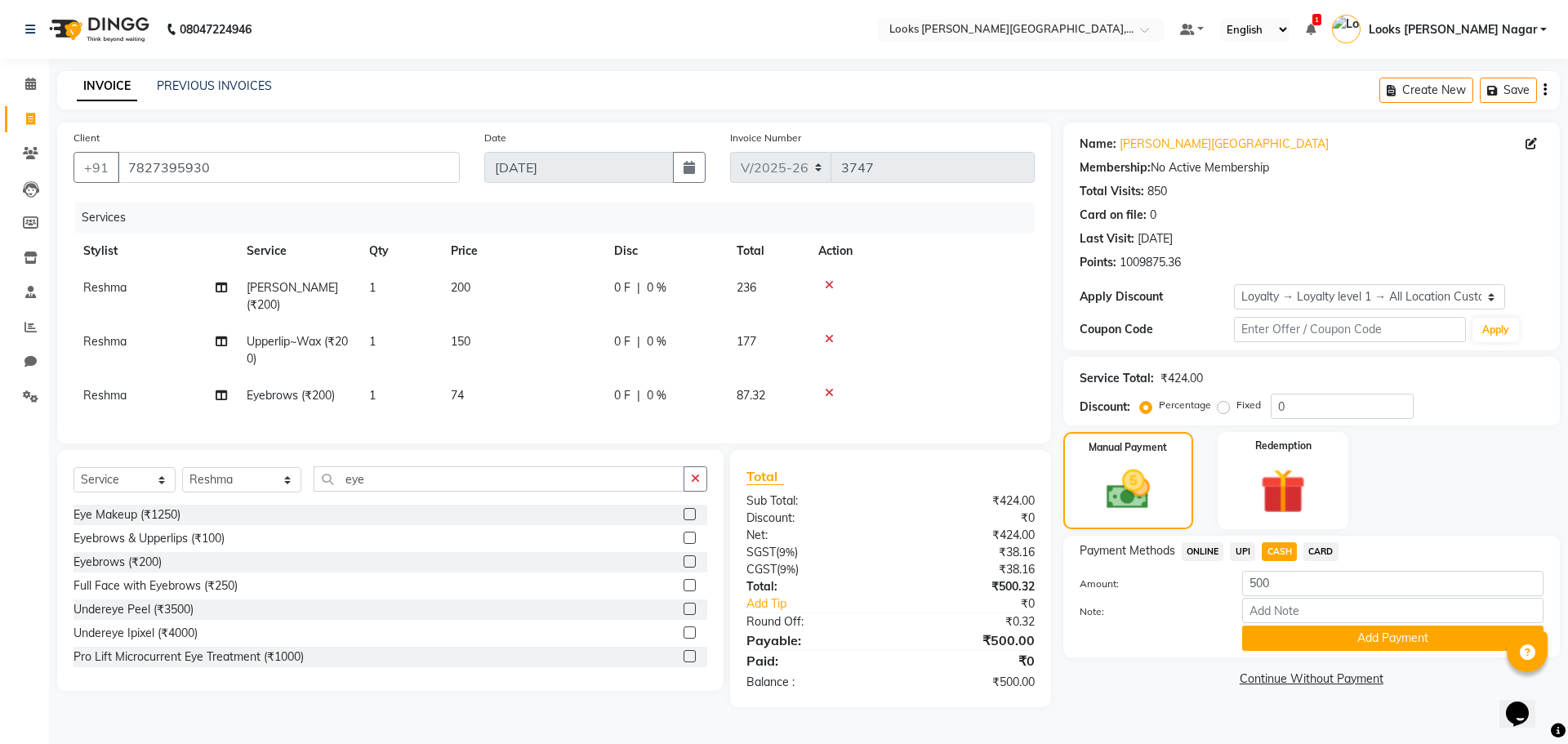
click at [594, 482] on button "Add Payment" at bounding box center [1392, 638] width 301 height 25
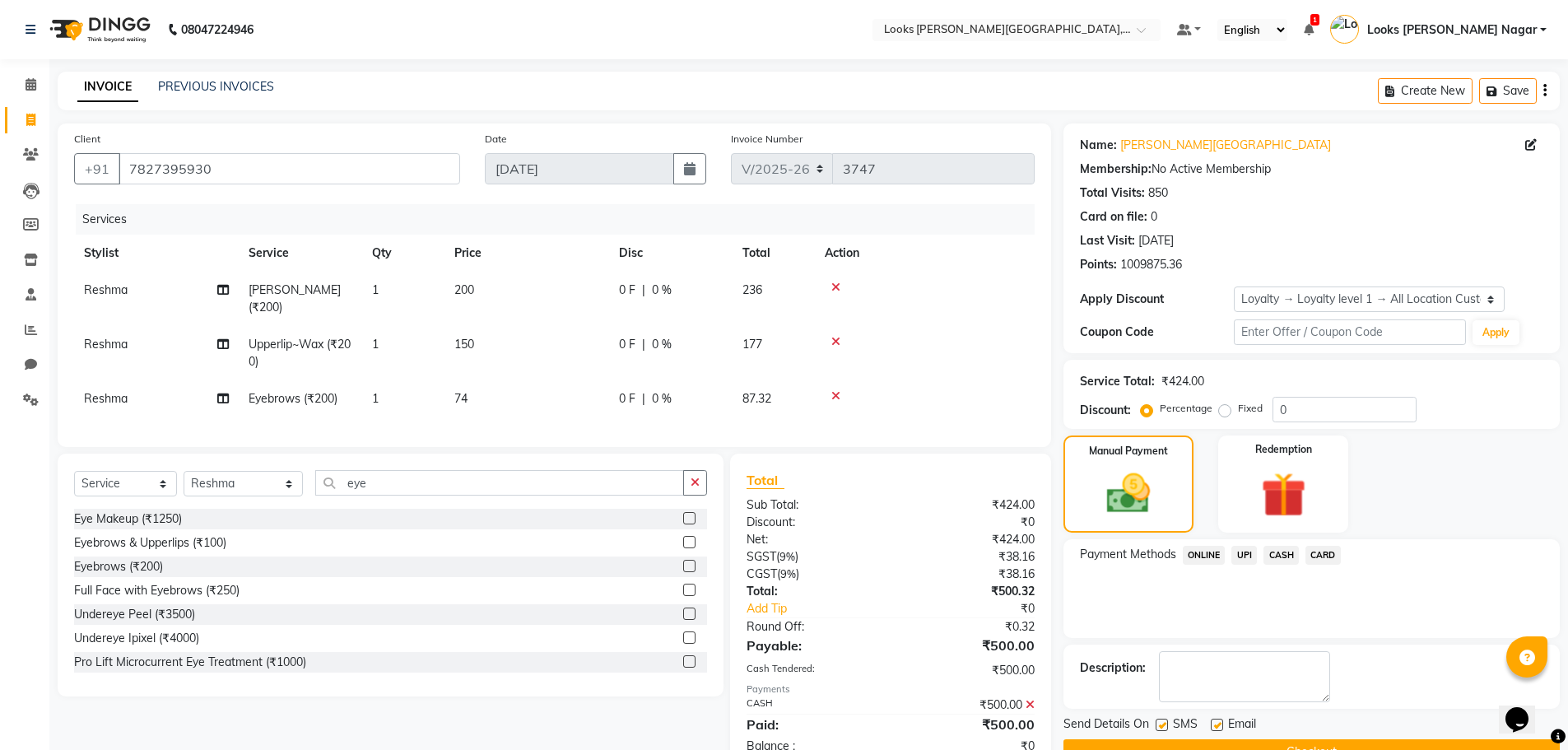
click at [599, 485] on label at bounding box center [1161, 725] width 13 height 13
click at [599, 485] on input "checkbox" at bounding box center [1160, 726] width 11 height 11
checkbox input "false"
click at [599, 485] on button "Checkout" at bounding box center [1311, 752] width 496 height 25
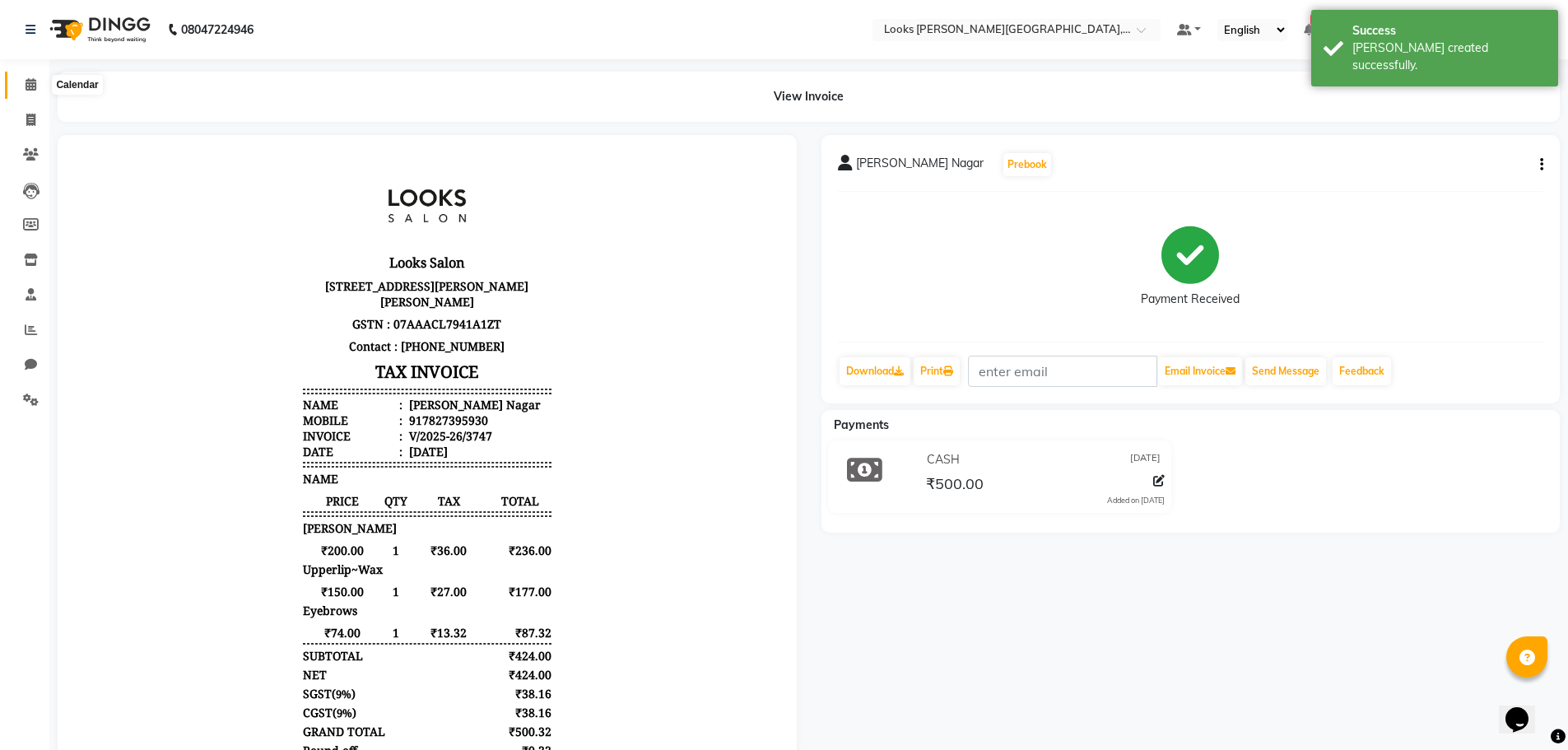
click at [29, 91] on span at bounding box center [31, 85] width 29 height 18
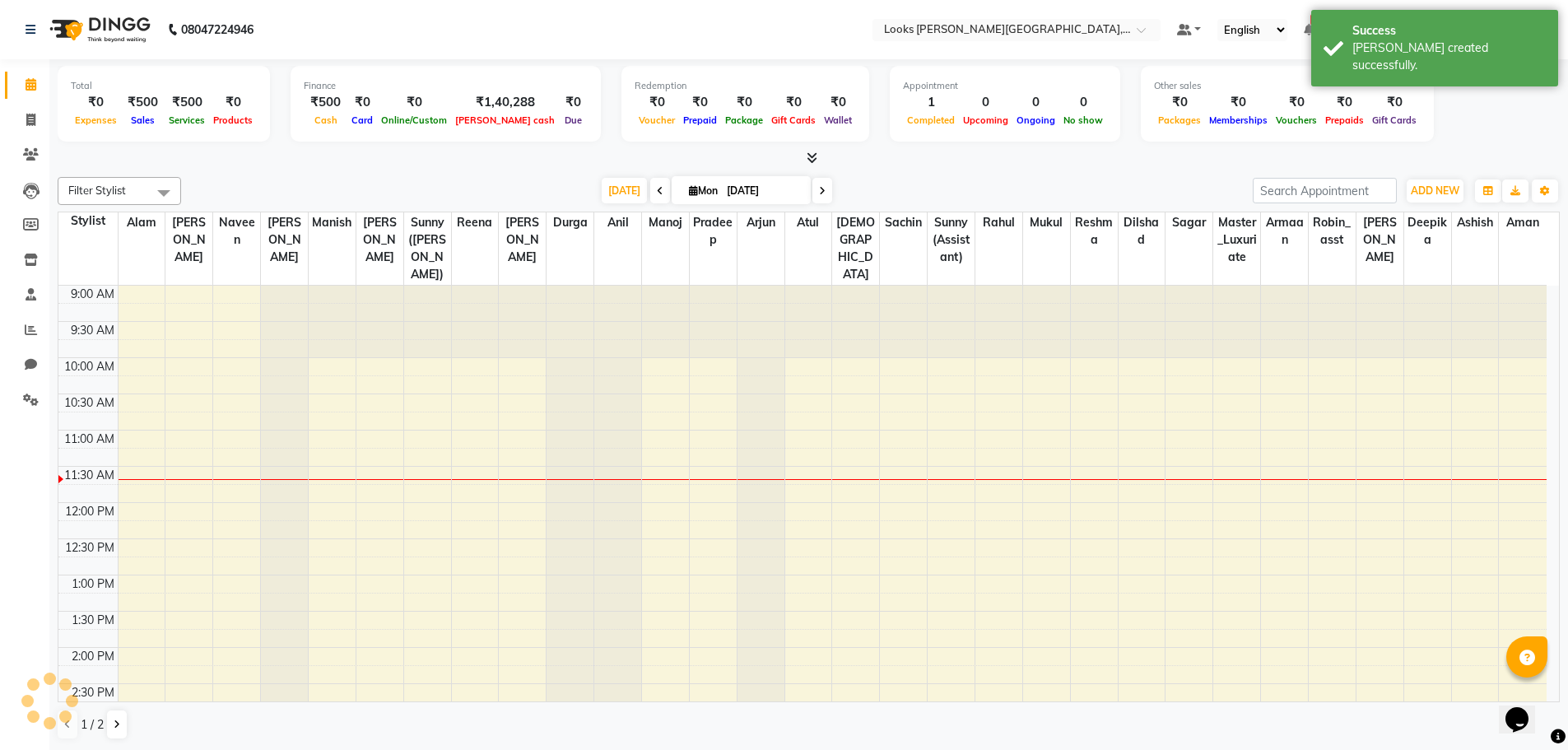
scroll to position [146, 0]
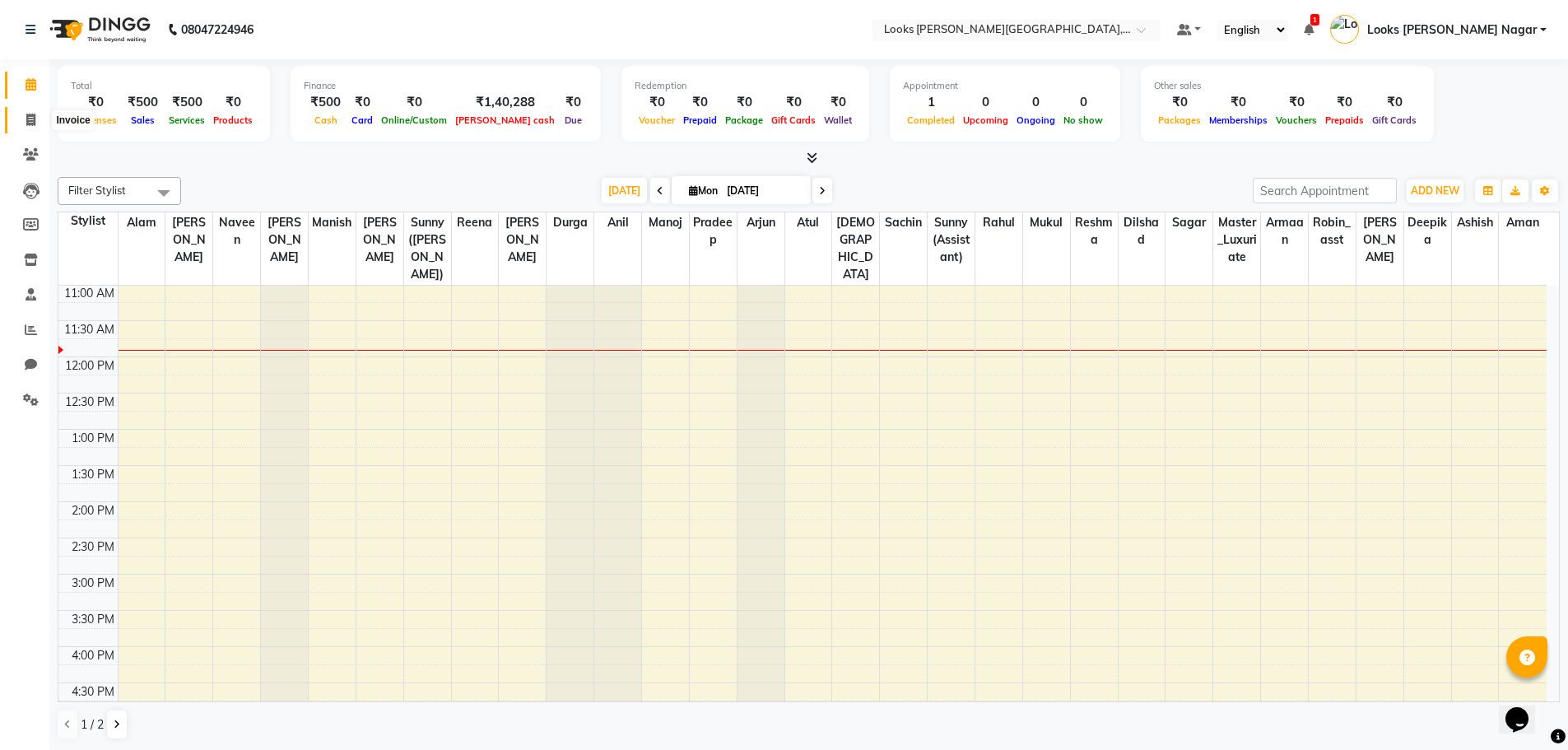
click at [38, 117] on span at bounding box center [31, 120] width 29 height 18
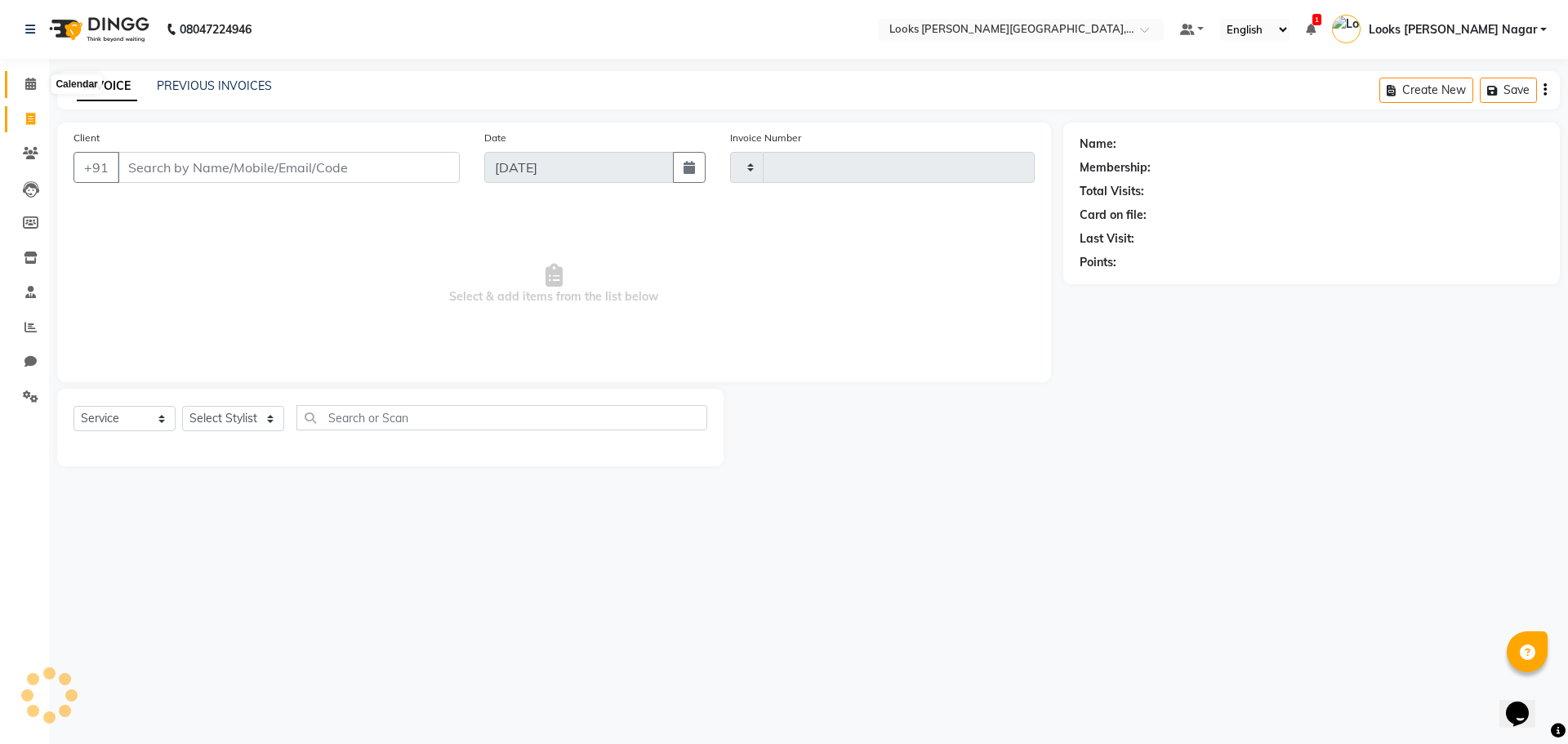
click at [33, 82] on icon at bounding box center [30, 83] width 11 height 13
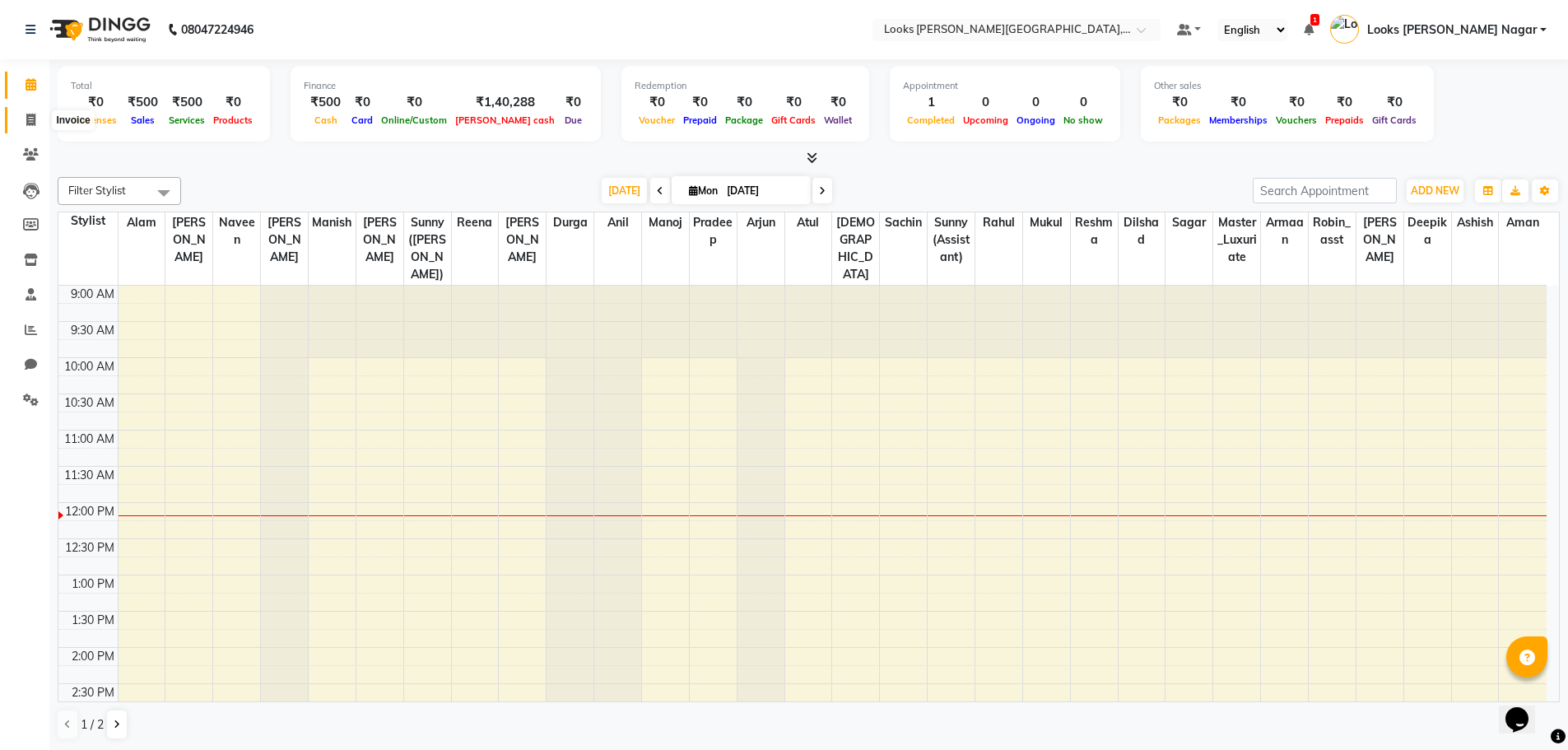
drag, startPoint x: 34, startPoint y: 117, endPoint x: 58, endPoint y: 109, distance: 25.3
click at [34, 117] on icon at bounding box center [30, 120] width 9 height 13
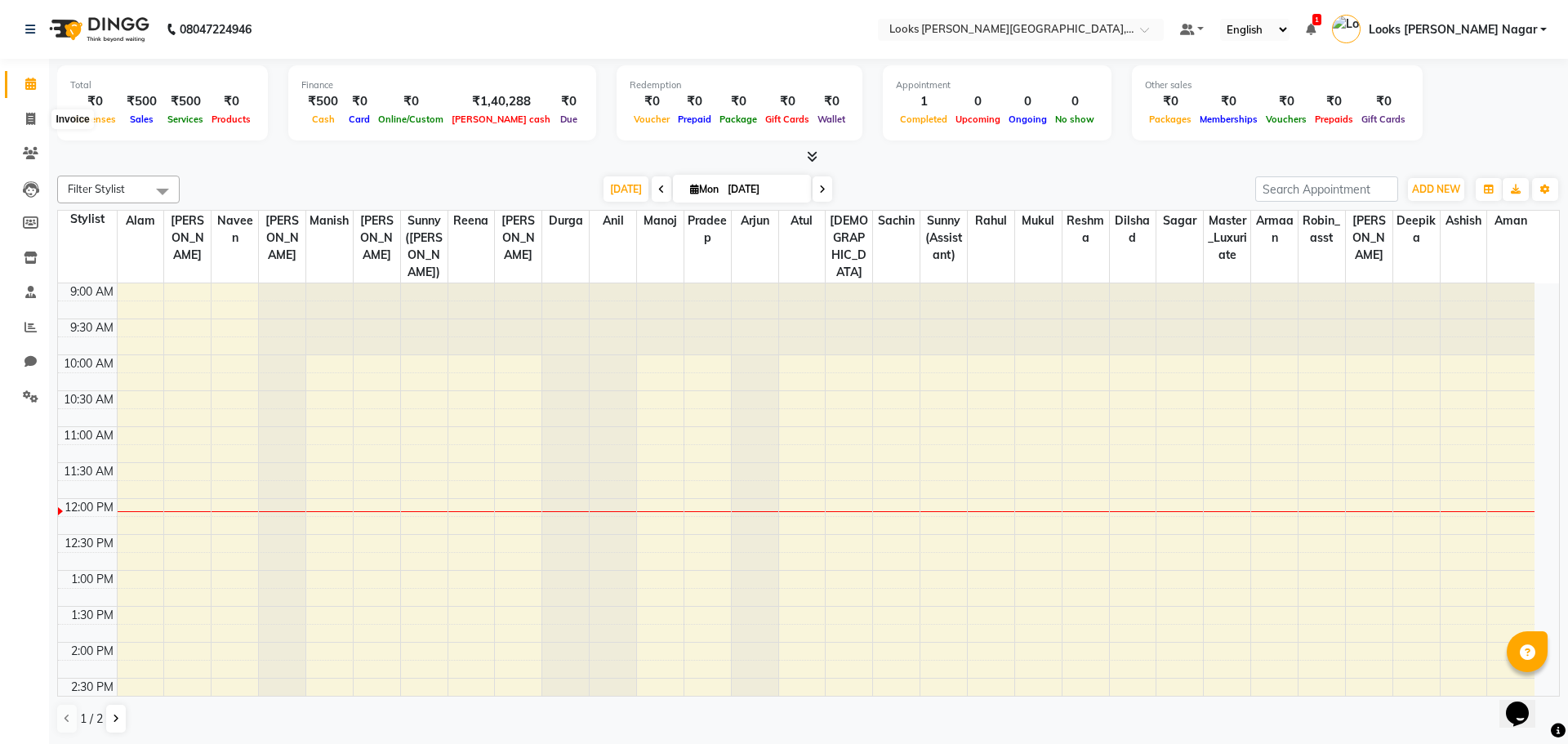
select select "4327"
select select "service"
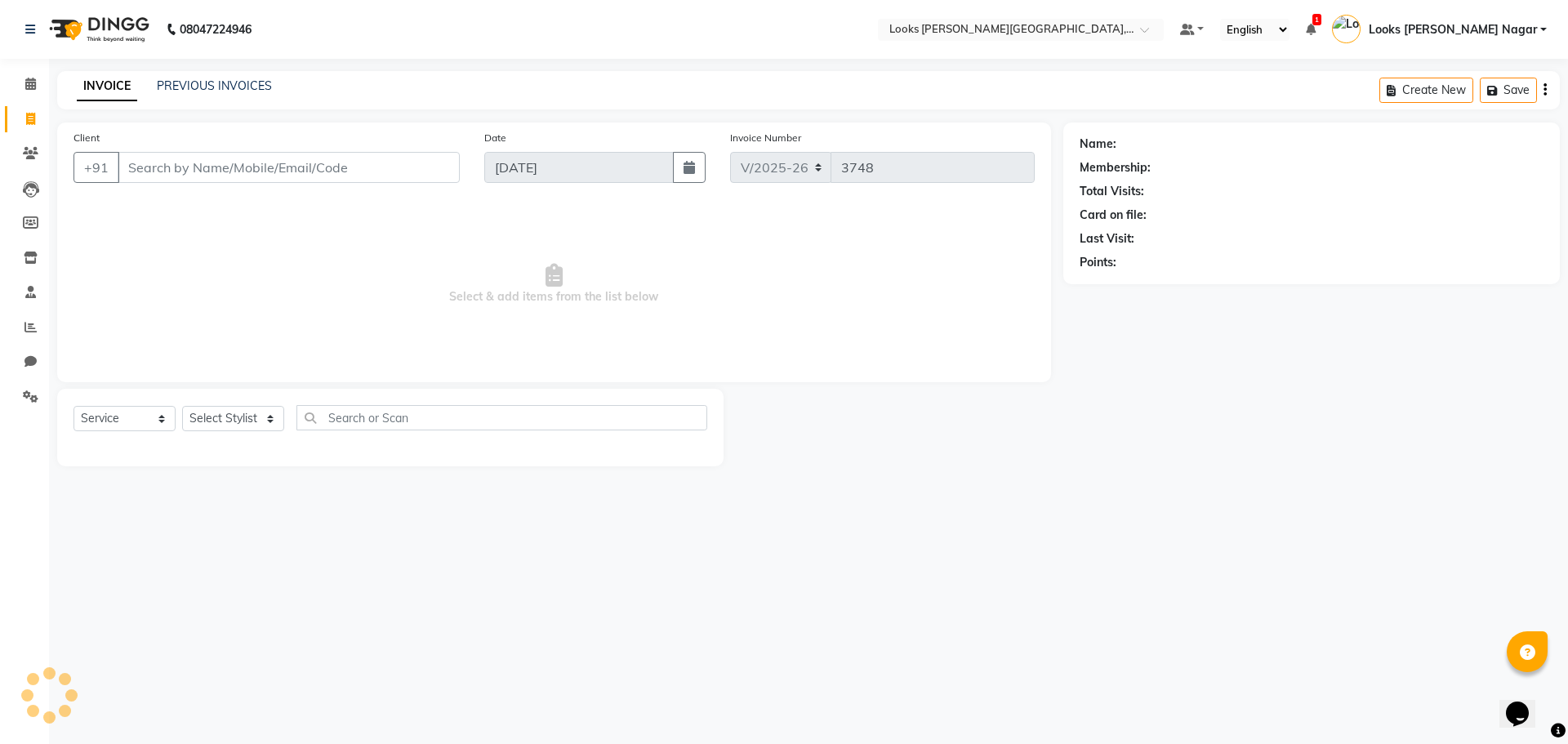
click at [235, 184] on div "Client +91" at bounding box center [266, 162] width 411 height 67
click at [248, 157] on input "Client" at bounding box center [289, 167] width 343 height 31
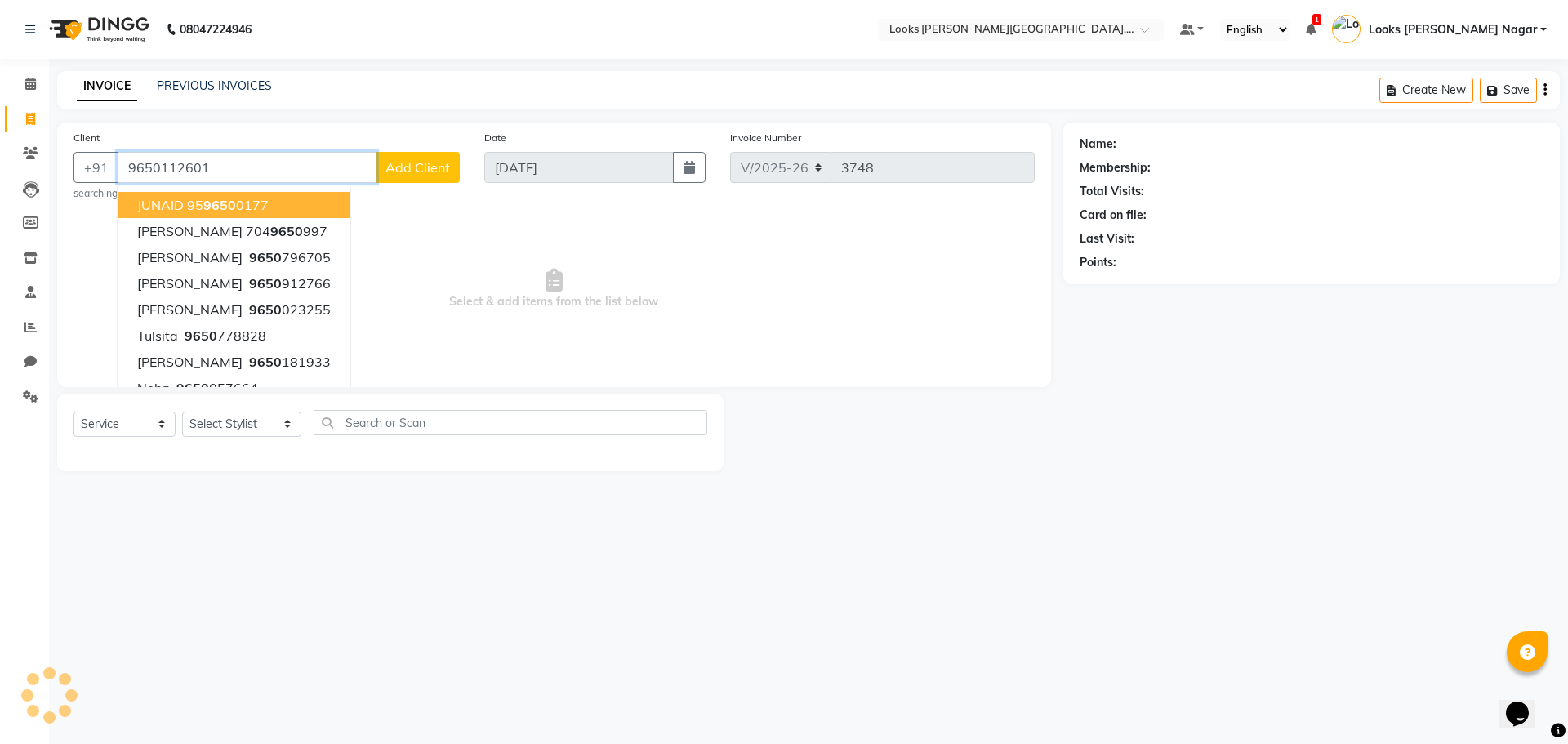
type input "9650112601"
select select "1: Object"
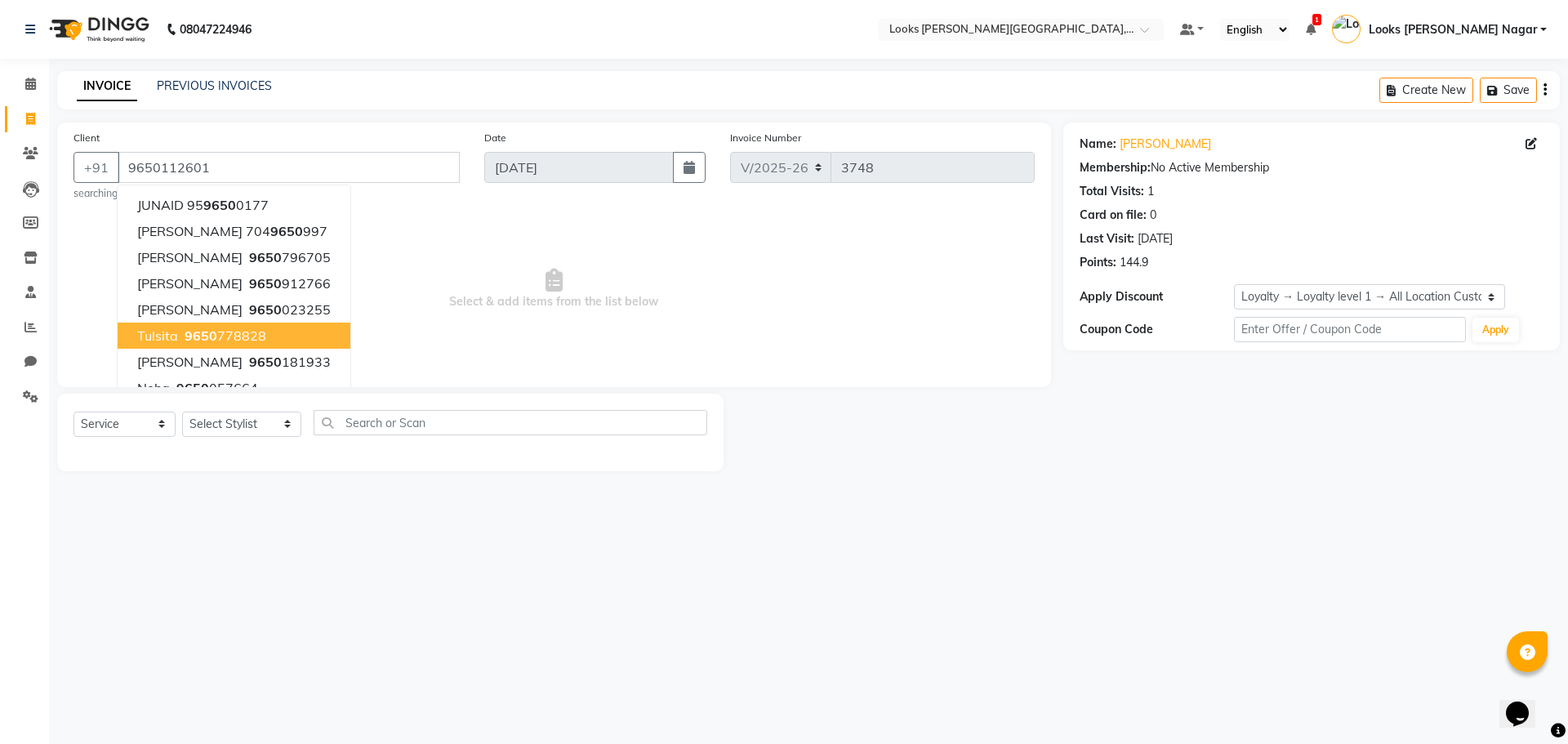
click at [322, 482] on div "08047224946 Select Location × Looks [PERSON_NAME][GEOGRAPHIC_DATA], [GEOGRAPHIC…" at bounding box center [784, 372] width 1568 height 744
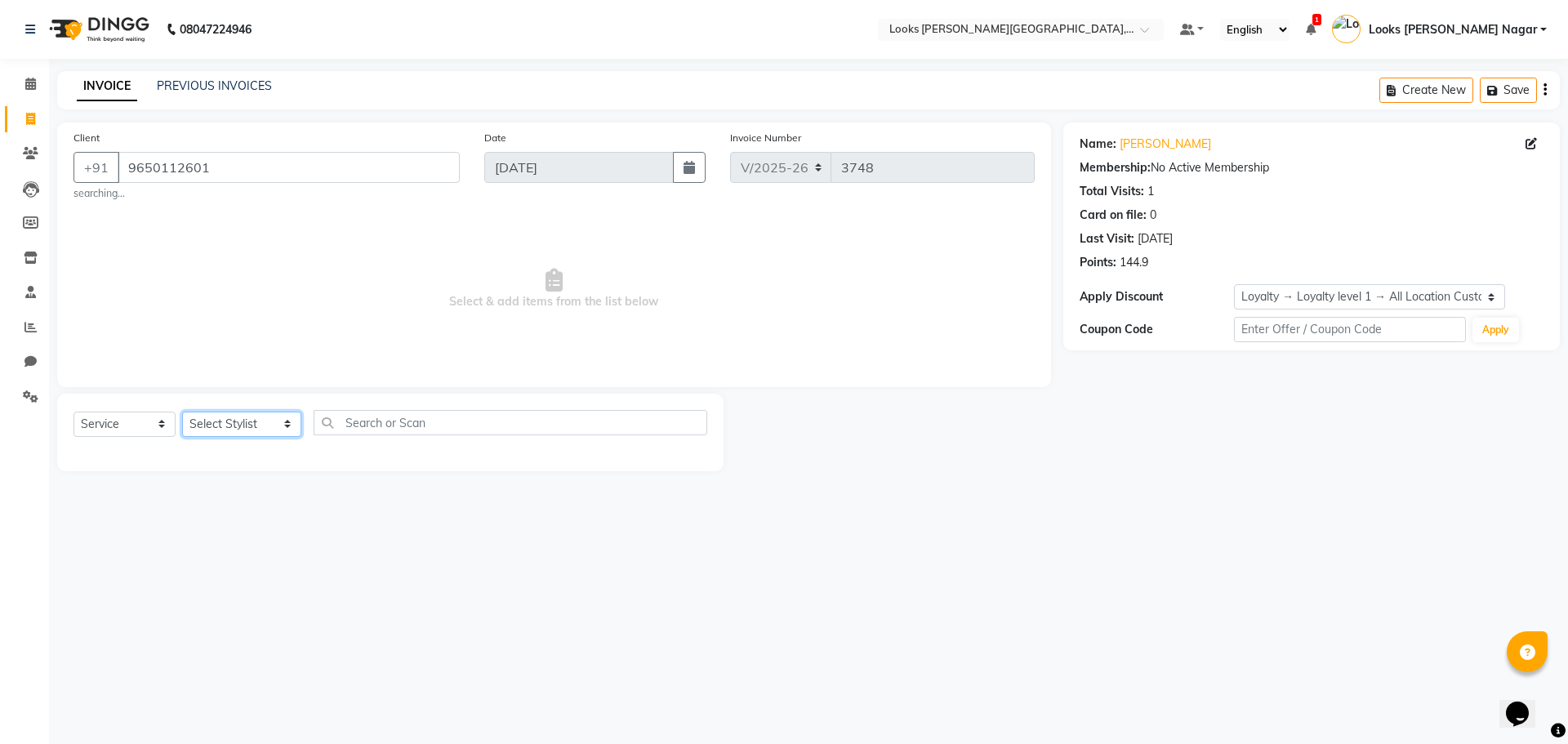
click at [237, 423] on select "Select Stylist Alam Aman [PERSON_NAME] Armaan Ashish Atul Deepika [PERSON_NAME]…" at bounding box center [242, 425] width 120 height 25
select select "23523"
click at [182, 412] on select "Select Stylist Alam Aman [PERSON_NAME] Armaan Ashish Atul Deepika [PERSON_NAME]…" at bounding box center [242, 425] width 120 height 25
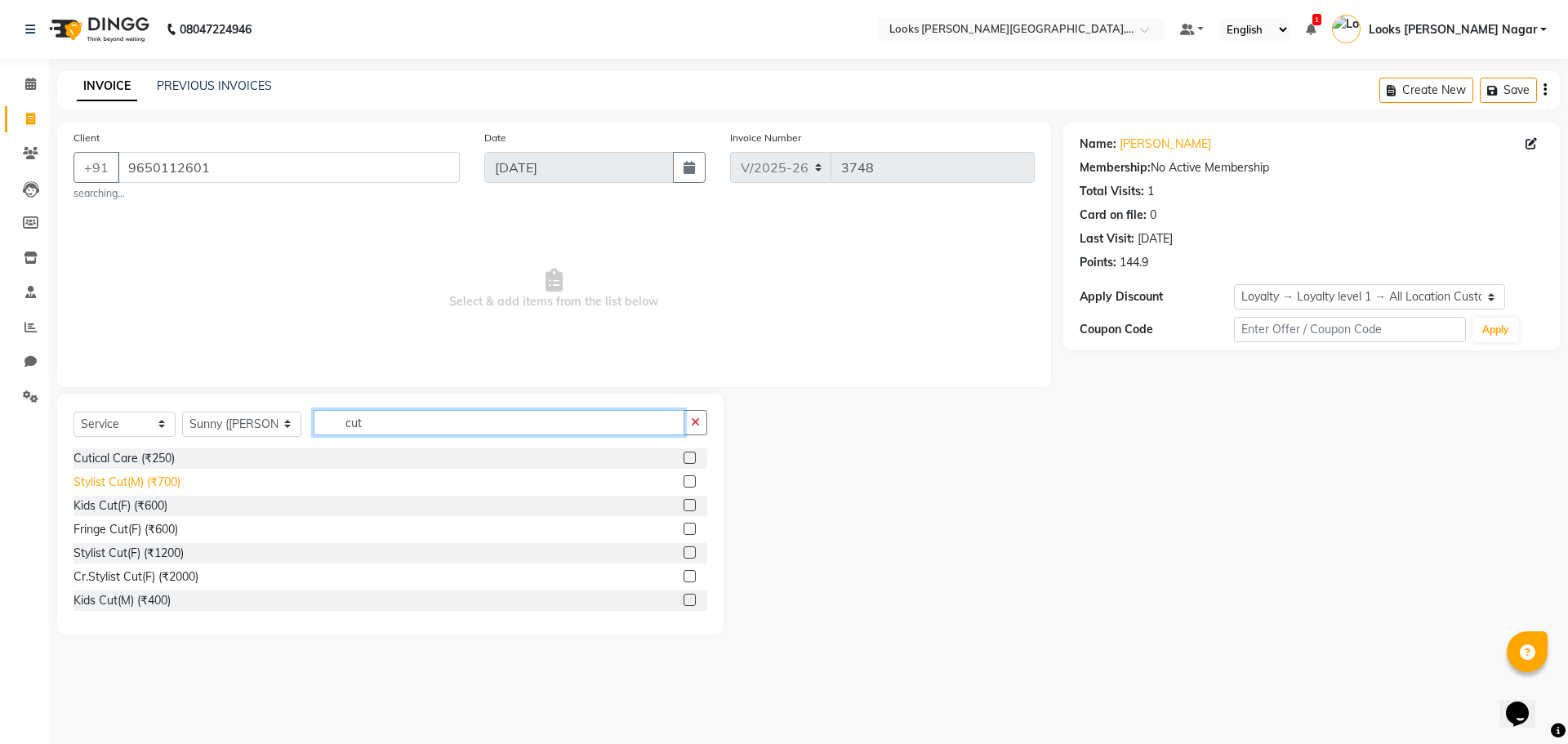
type input "cut"
click at [92, 482] on div "Stylist Cut(M) (₹700)" at bounding box center [126, 482] width 107 height 17
checkbox input "false"
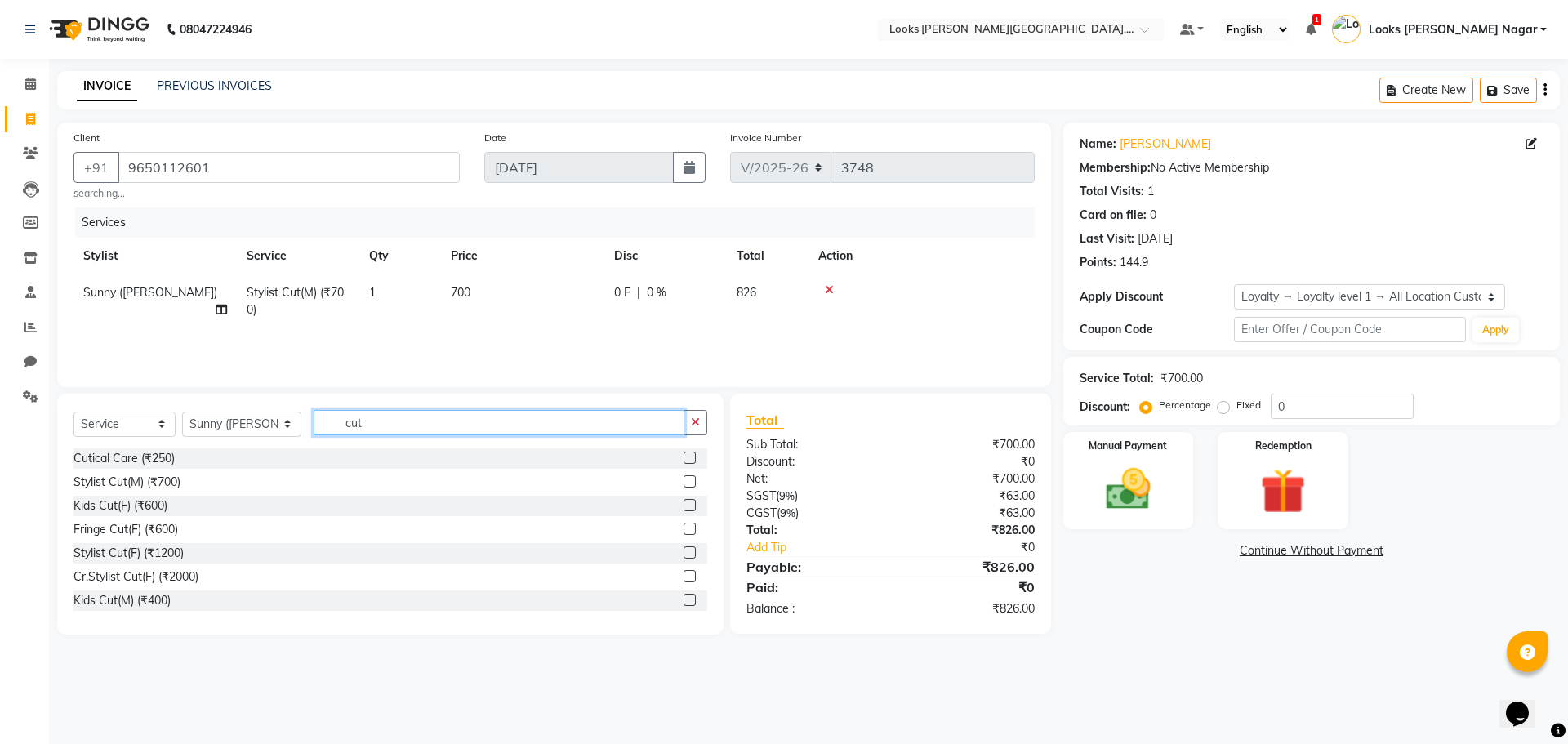
click at [497, 424] on input "cut" at bounding box center [499, 423] width 371 height 25
click at [498, 423] on input "cut" at bounding box center [499, 423] width 371 height 25
type input "det"
click at [103, 482] on div "Detan(M) (₹500)" at bounding box center [116, 482] width 85 height 17
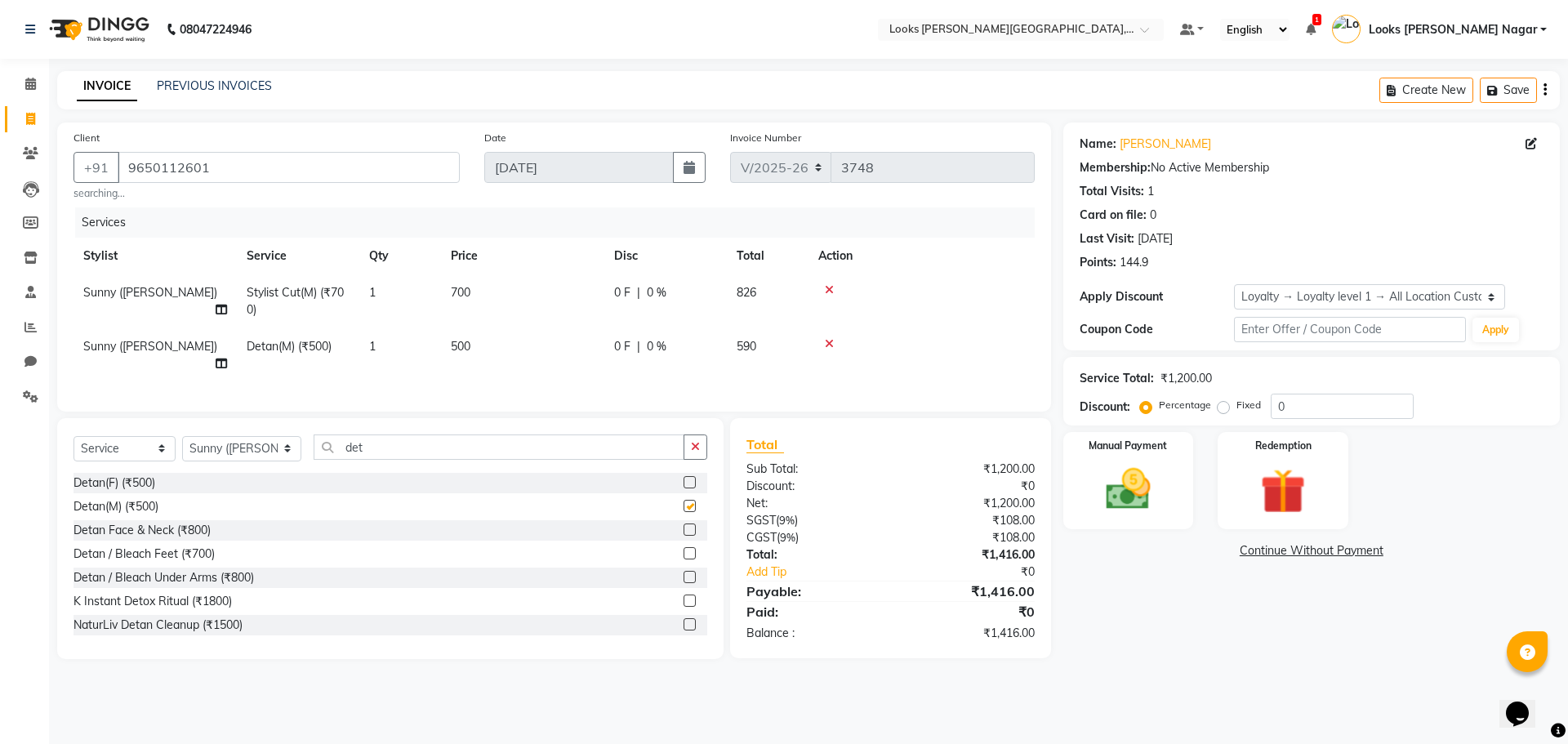
checkbox input "false"
click at [582, 358] on td "500" at bounding box center [522, 355] width 163 height 54
select select "23523"
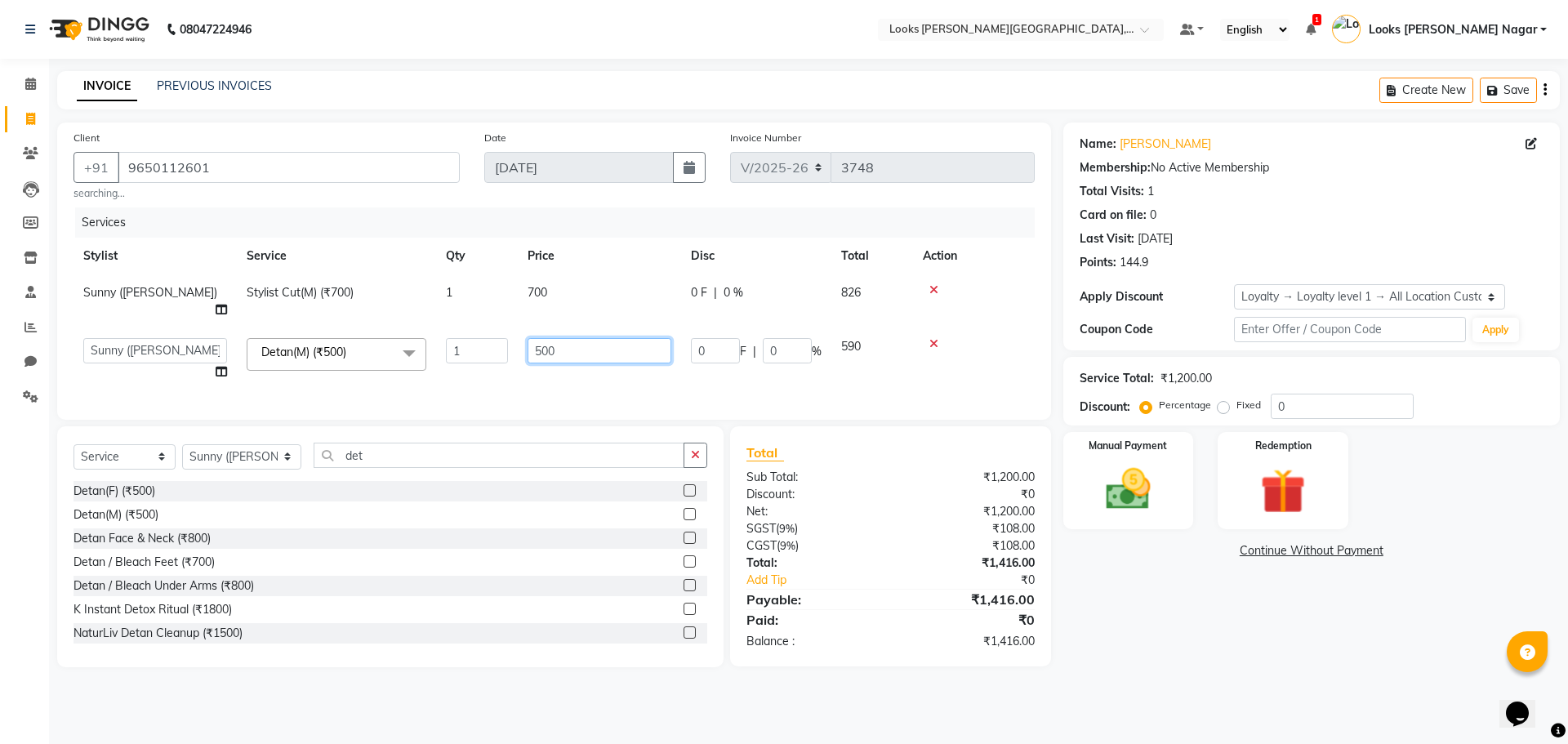
drag, startPoint x: 582, startPoint y: 342, endPoint x: 371, endPoint y: 368, distance: 212.6
click at [371, 368] on tr "Alam Aman [PERSON_NAME] Armaan Ashish Atul Deepika Deepu Dilshad Durga [PERSON_…" at bounding box center [554, 359] width 961 height 62
type input "1000"
click at [594, 300] on tr "Sunny ([PERSON_NAME]) Stylist Cut(M) (₹700) 1 700 0 F | 0 % 826" at bounding box center [554, 301] width 961 height 54
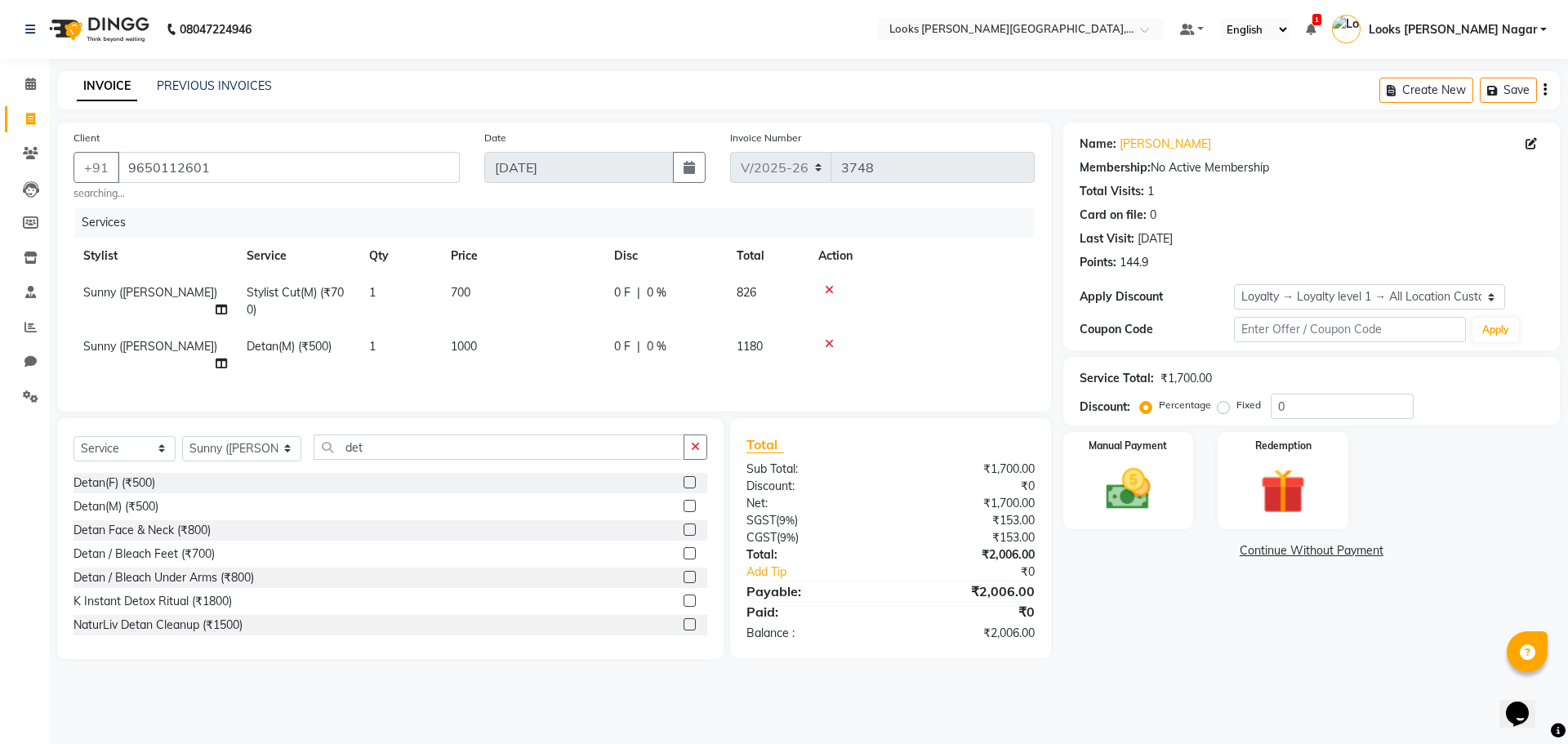
click at [594, 293] on span "0 F" at bounding box center [621, 293] width 16 height 17
select select "23523"
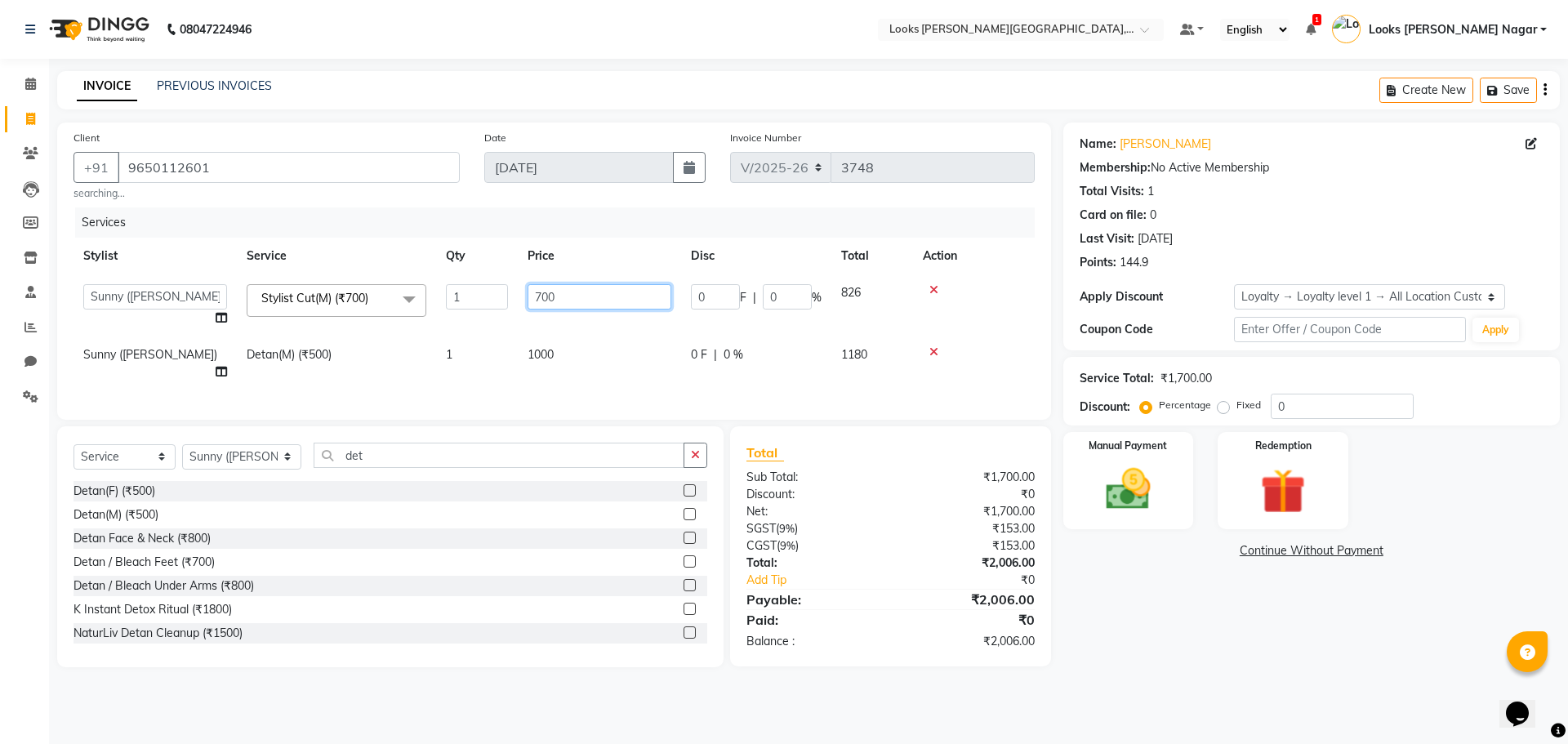
click at [594, 293] on input "700" at bounding box center [599, 297] width 144 height 25
type input "466"
click at [594, 482] on div "Name: [PERSON_NAME] Membership: No Active Membership Total Visits: 1 Card on fi…" at bounding box center [1317, 395] width 509 height 545
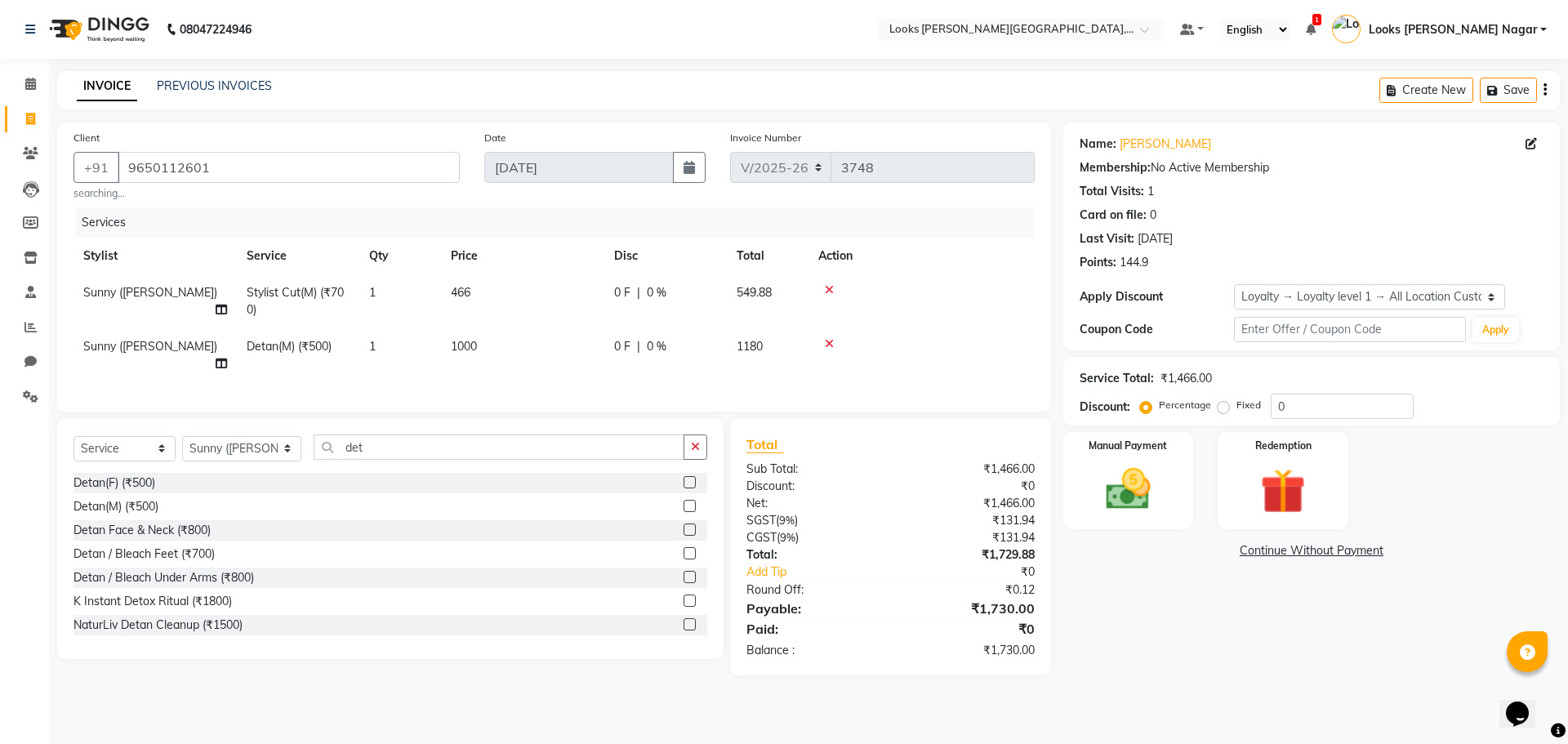
click at [594, 467] on div "₹1,466.00" at bounding box center [969, 469] width 156 height 17
click at [594, 482] on img at bounding box center [1128, 489] width 76 height 54
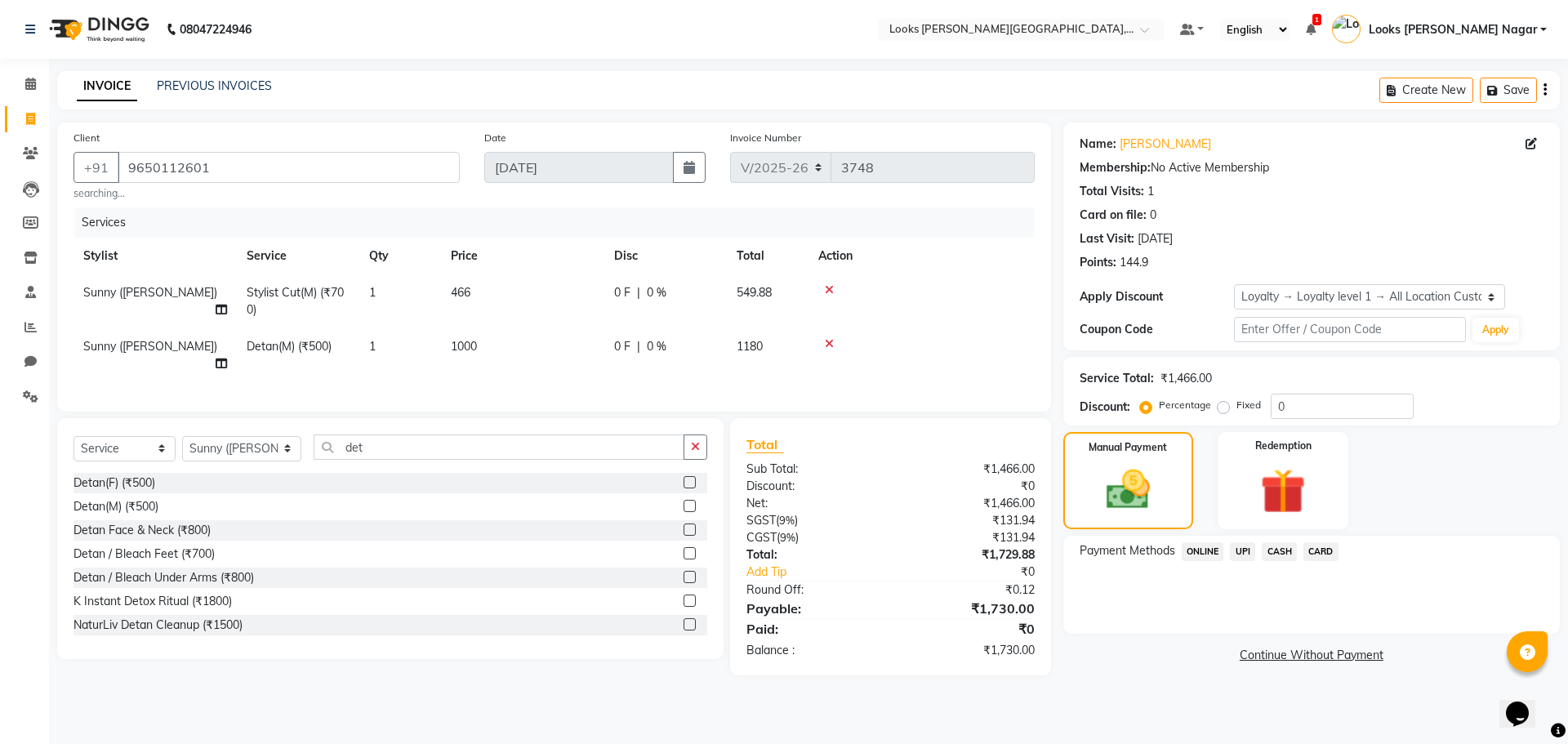
click at [594, 482] on span "CASH" at bounding box center [1279, 551] width 35 height 18
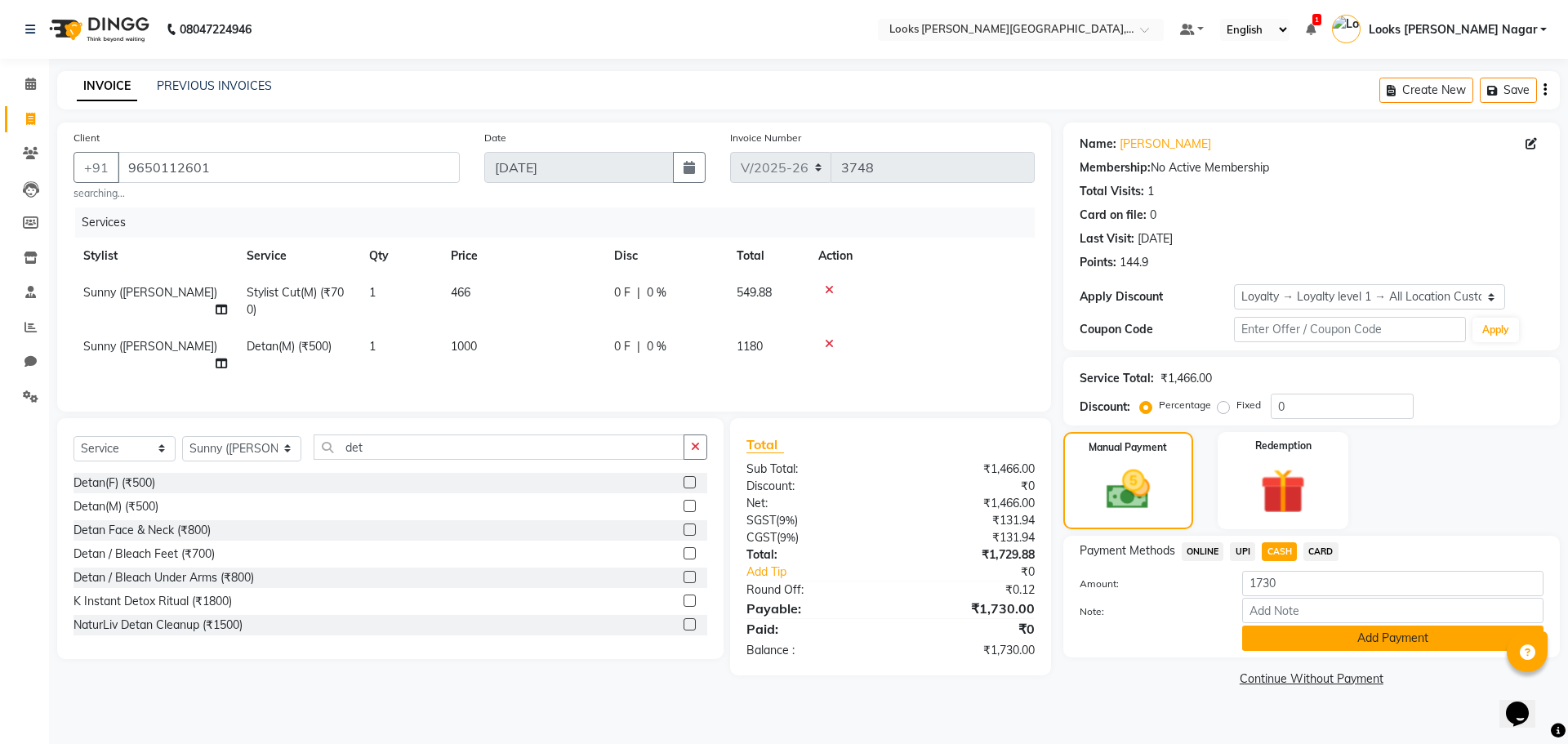
click at [594, 482] on button "Add Payment" at bounding box center [1392, 638] width 301 height 25
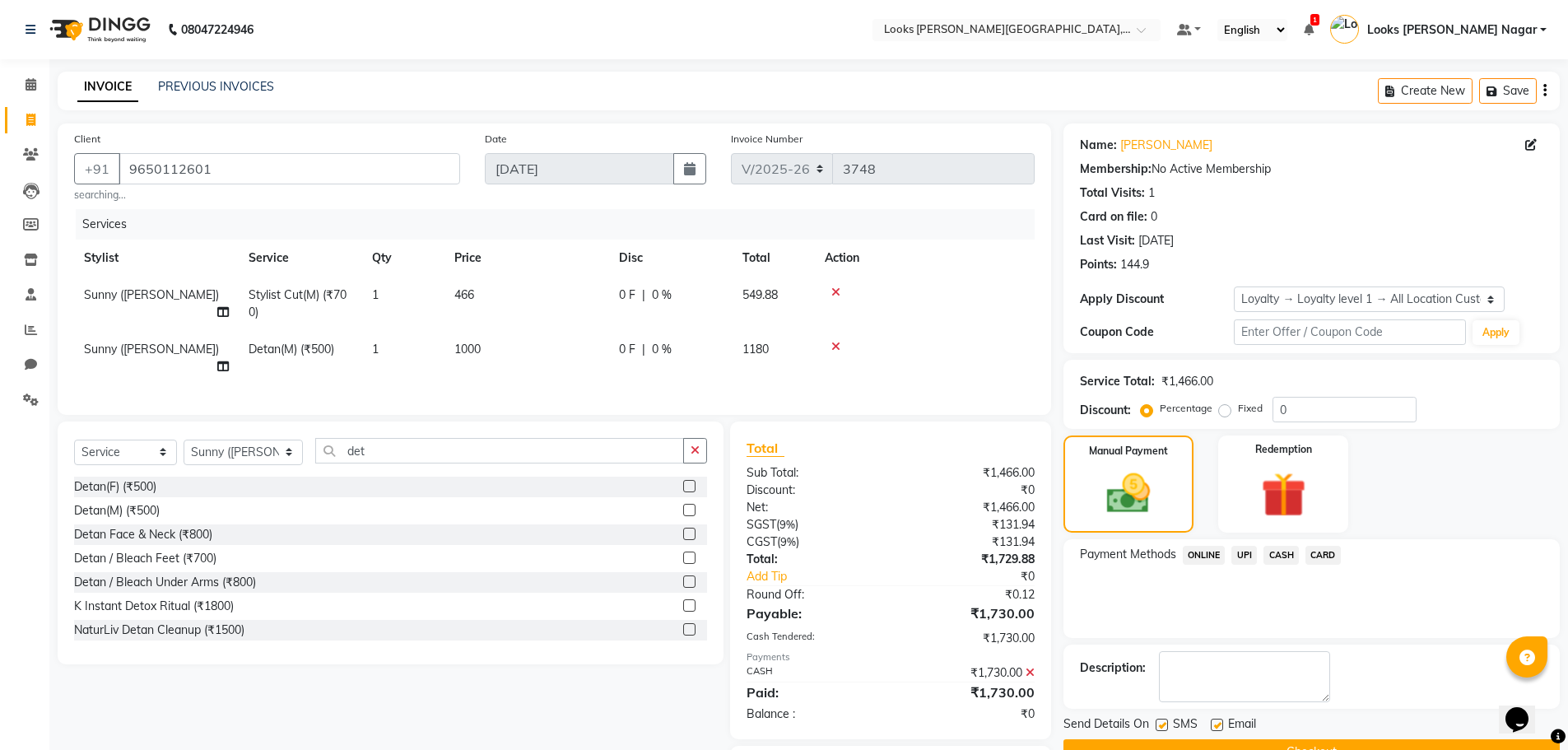
scroll to position [90, 0]
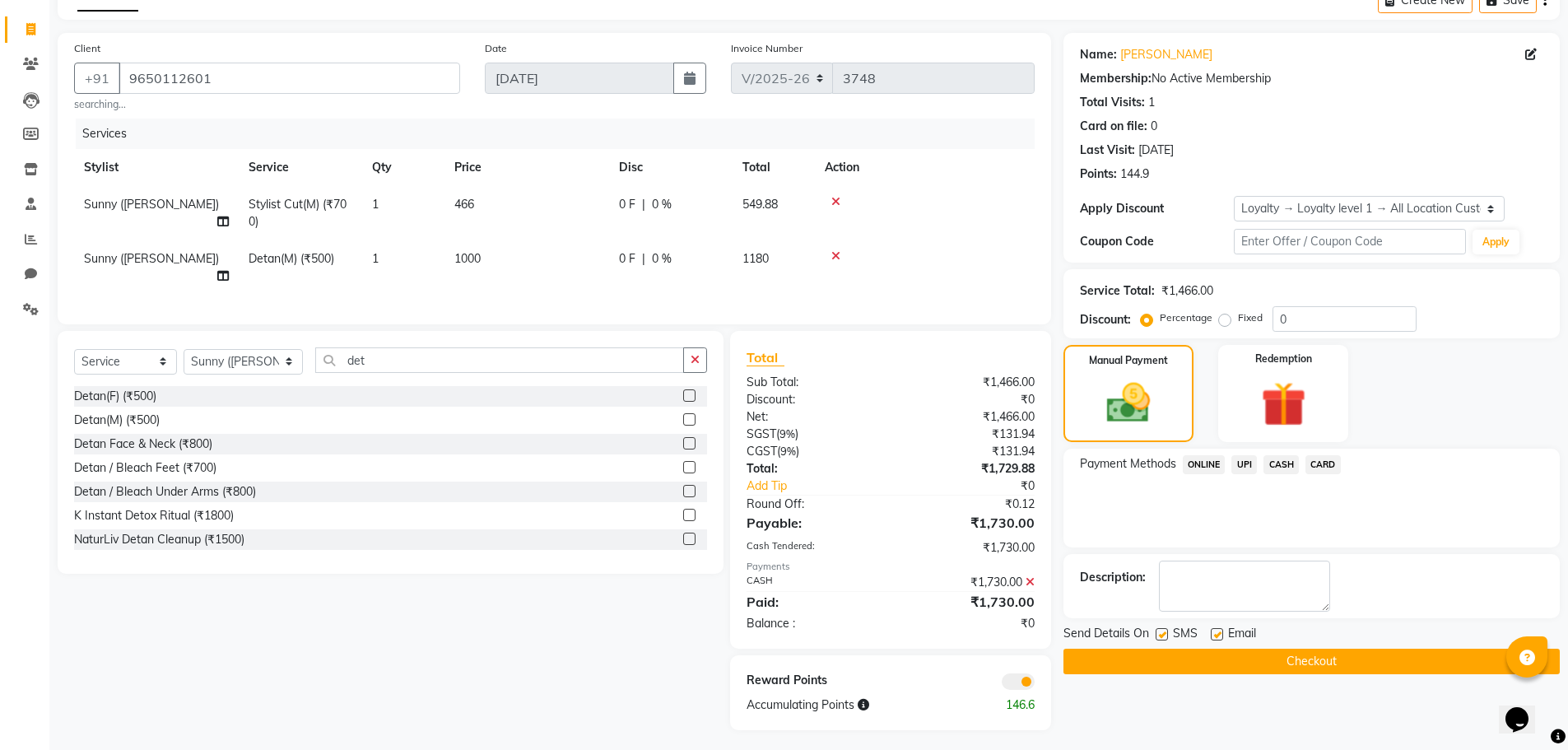
click at [599, 485] on div "Send Details On SMS Email" at bounding box center [1311, 634] width 496 height 20
click at [599, 485] on label at bounding box center [1161, 634] width 13 height 13
click at [599, 485] on input "checkbox" at bounding box center [1160, 634] width 11 height 11
checkbox input "false"
click at [599, 485] on button "Checkout" at bounding box center [1311, 661] width 496 height 25
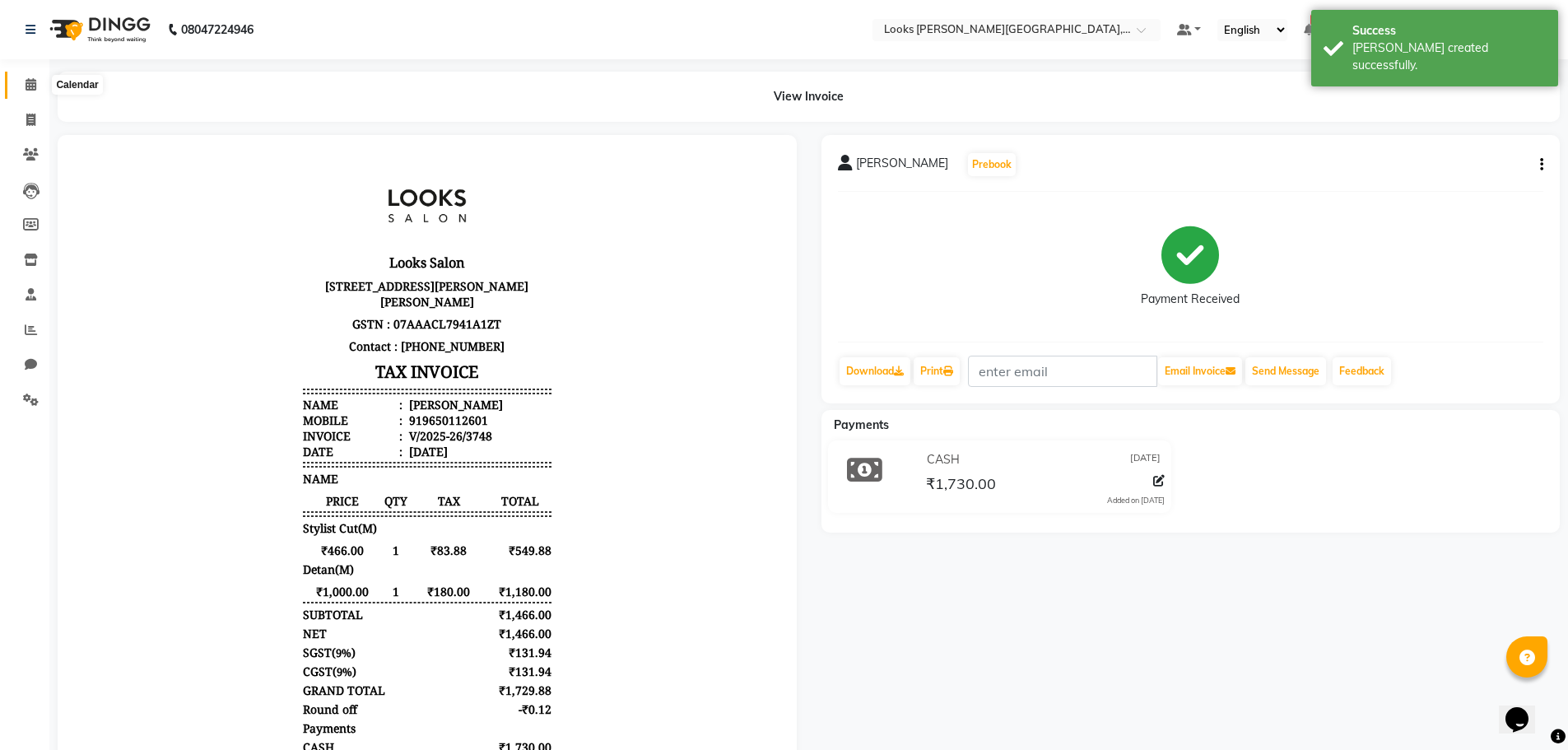
click at [21, 79] on span at bounding box center [31, 85] width 29 height 18
